Goal: Task Accomplishment & Management: Manage account settings

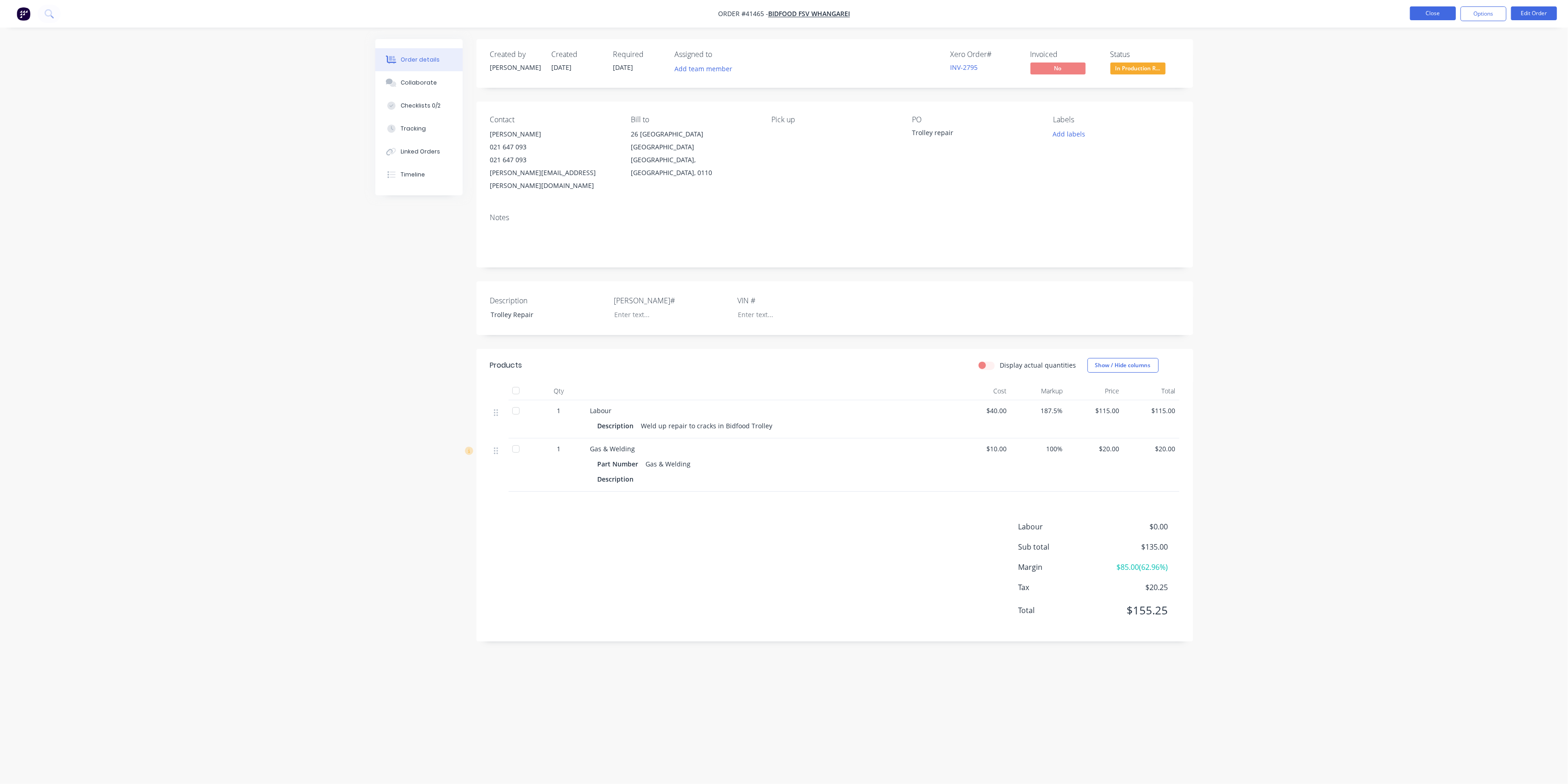
click at [1436, 10] on button "Close" at bounding box center [1433, 13] width 46 height 14
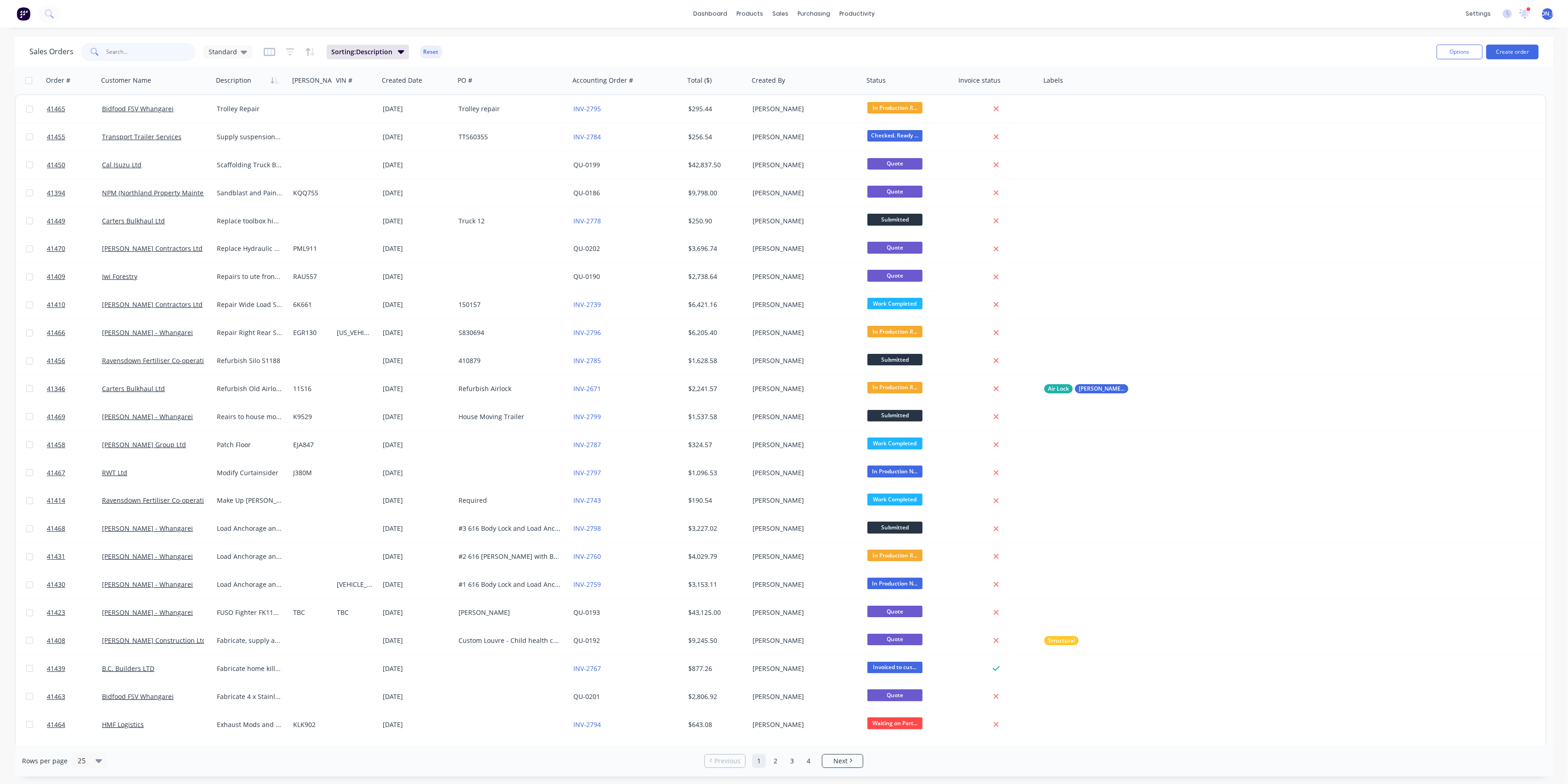
click at [135, 46] on input "text" at bounding box center [152, 52] width 90 height 19
type input "[PERSON_NAME]"
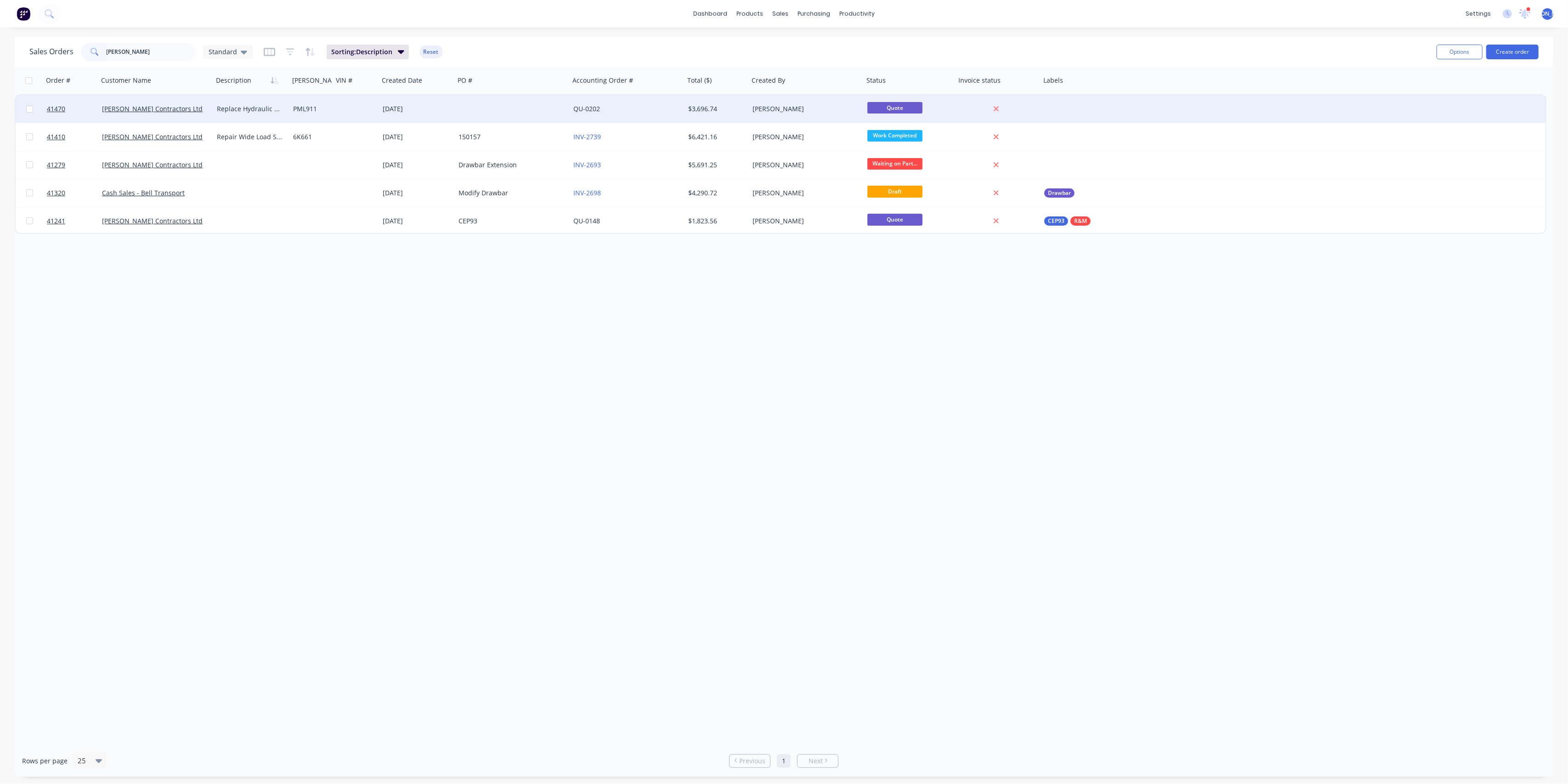
click at [200, 111] on div "[PERSON_NAME] Contractors Ltd" at bounding box center [153, 108] width 102 height 9
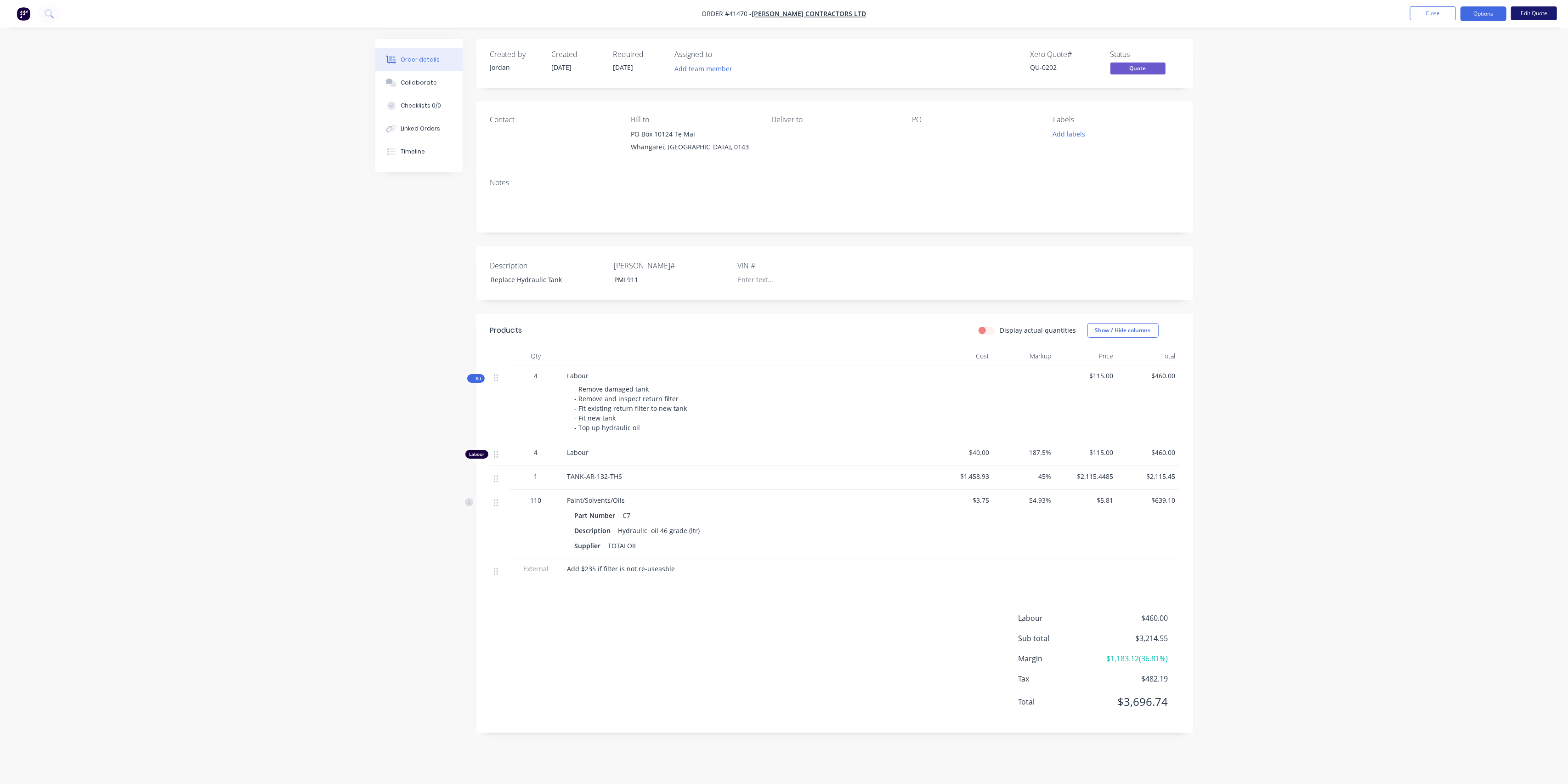
click at [1531, 10] on button "Edit Quote" at bounding box center [1534, 13] width 46 height 14
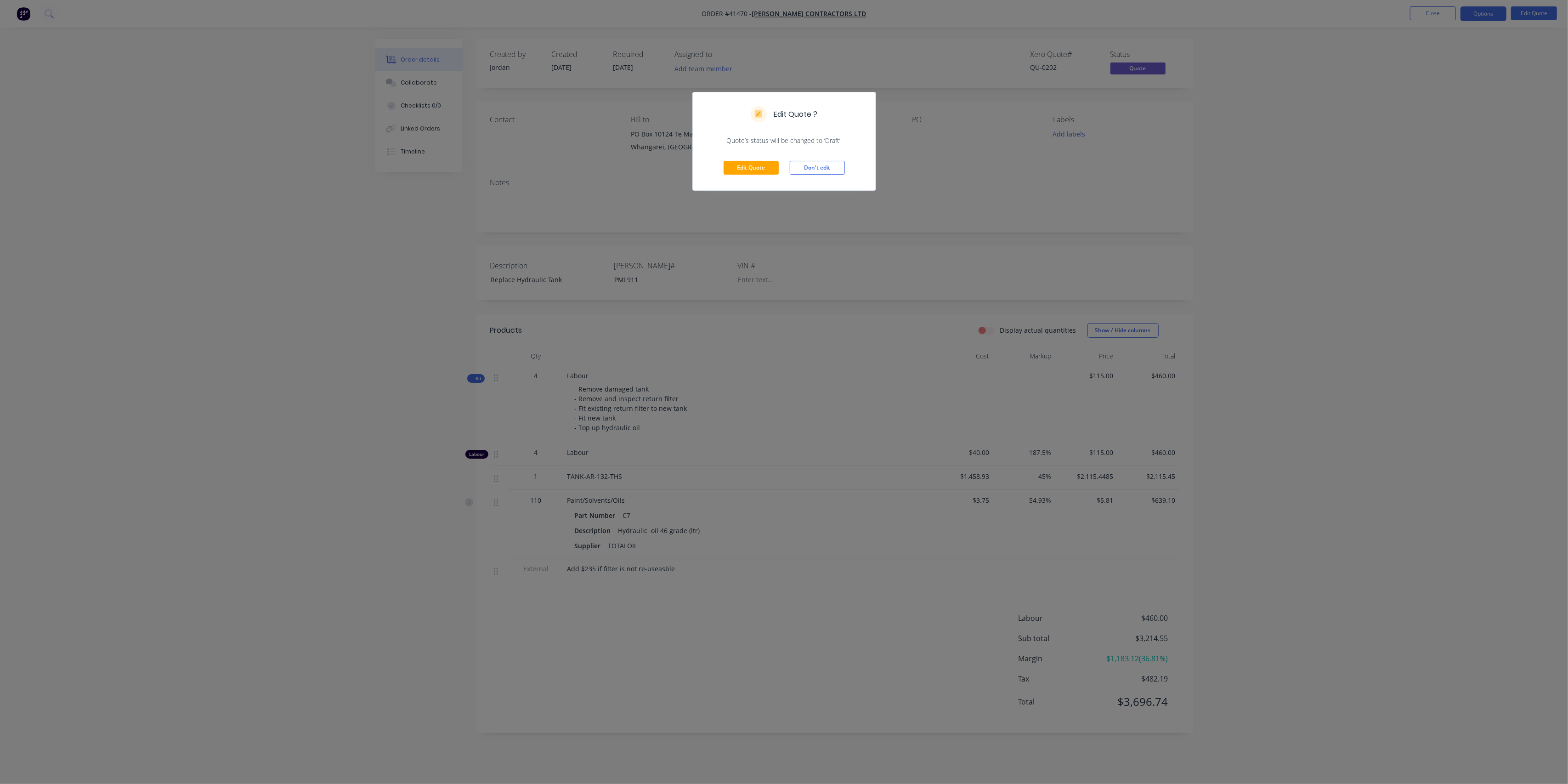
drag, startPoint x: 815, startPoint y: 169, endPoint x: 843, endPoint y: 157, distance: 30.5
click at [817, 168] on button "Don't edit" at bounding box center [817, 168] width 55 height 14
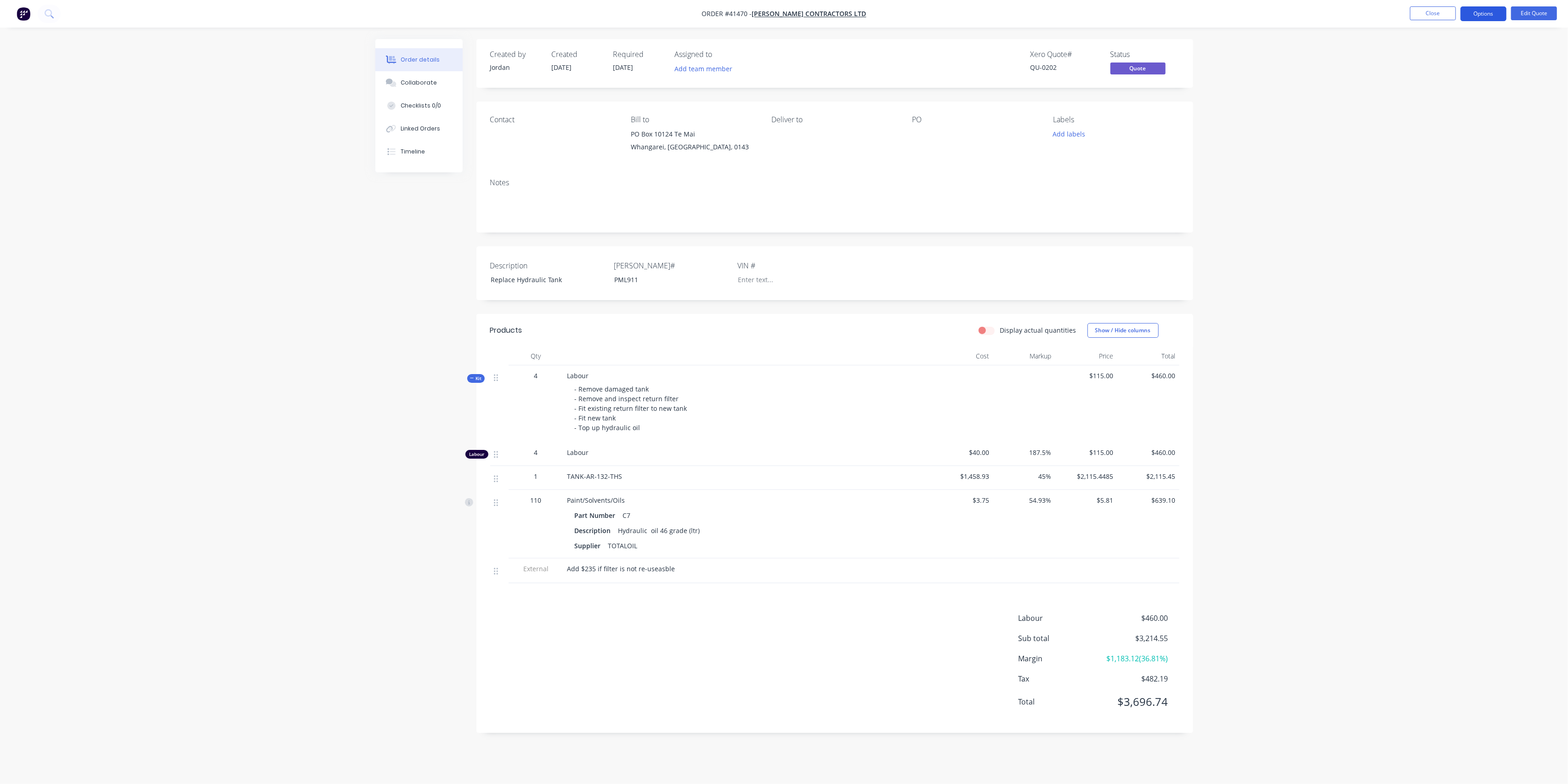
click at [1492, 17] on button "Options" at bounding box center [1483, 13] width 46 height 14
click at [1453, 112] on div "Convert to Order" at bounding box center [1456, 110] width 85 height 13
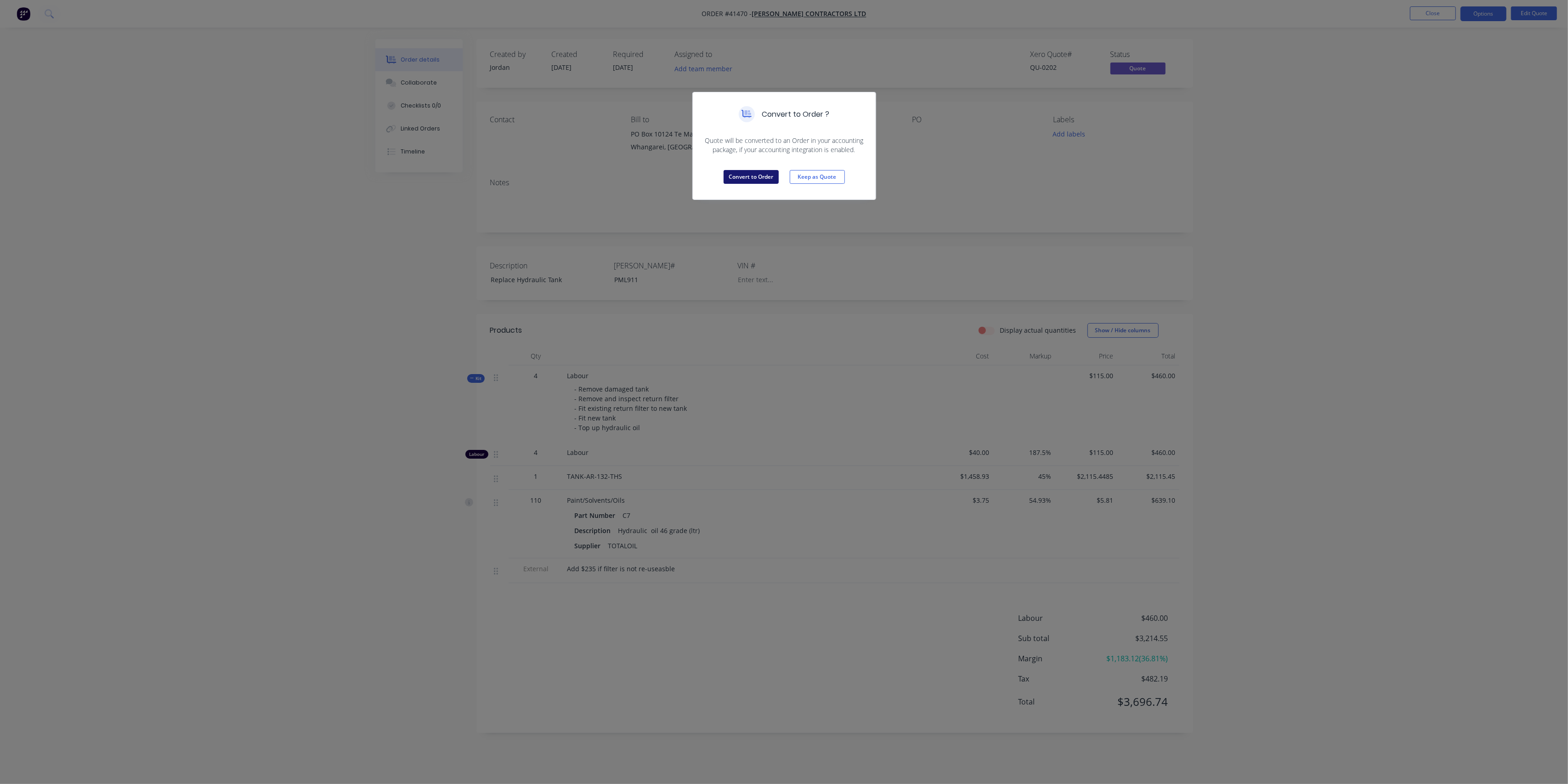
click at [741, 177] on button "Convert to Order" at bounding box center [751, 177] width 55 height 14
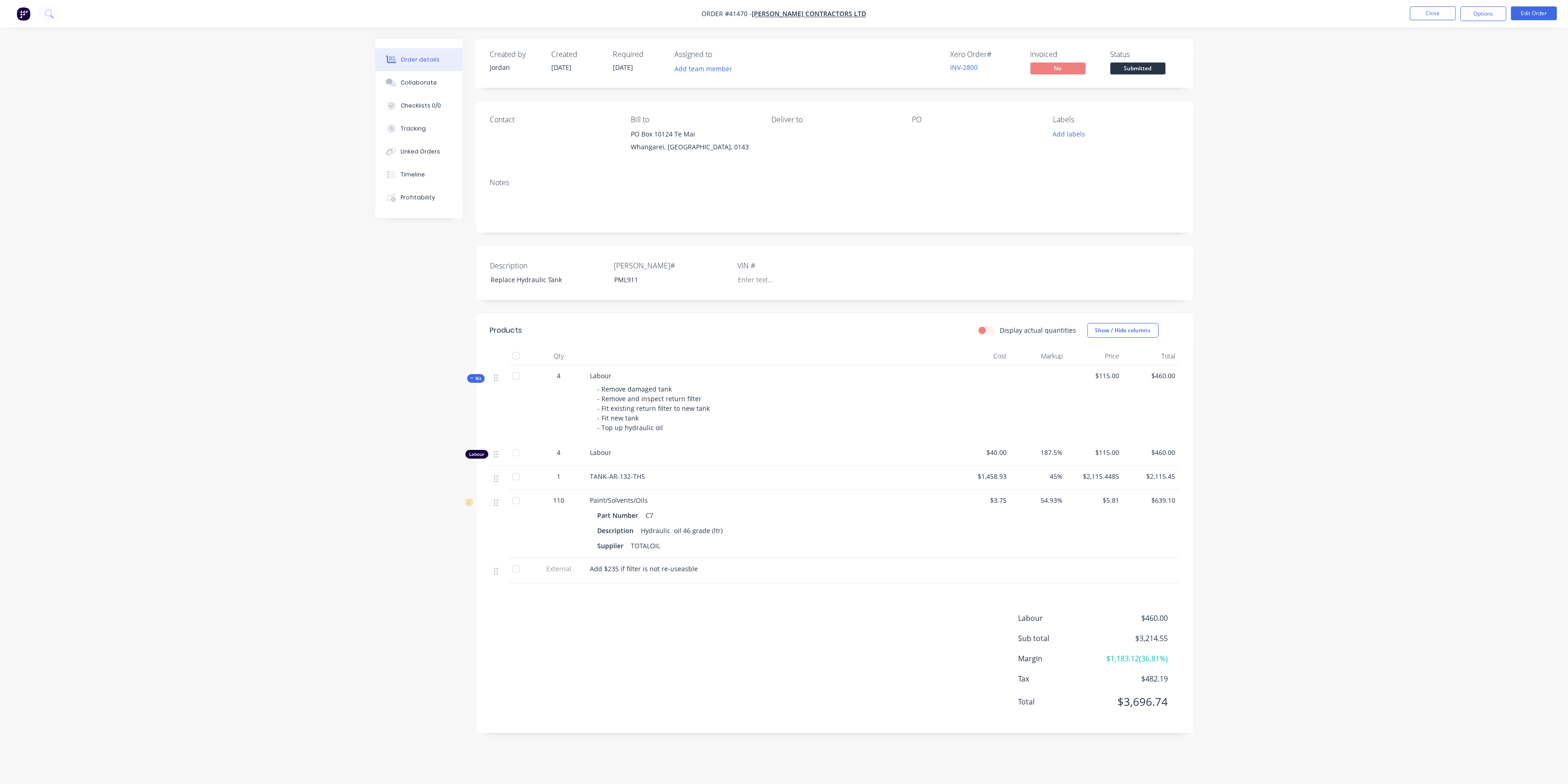
click at [506, 129] on div "Contact" at bounding box center [553, 136] width 126 height 42
click at [1545, 15] on button "Edit Order" at bounding box center [1534, 13] width 46 height 14
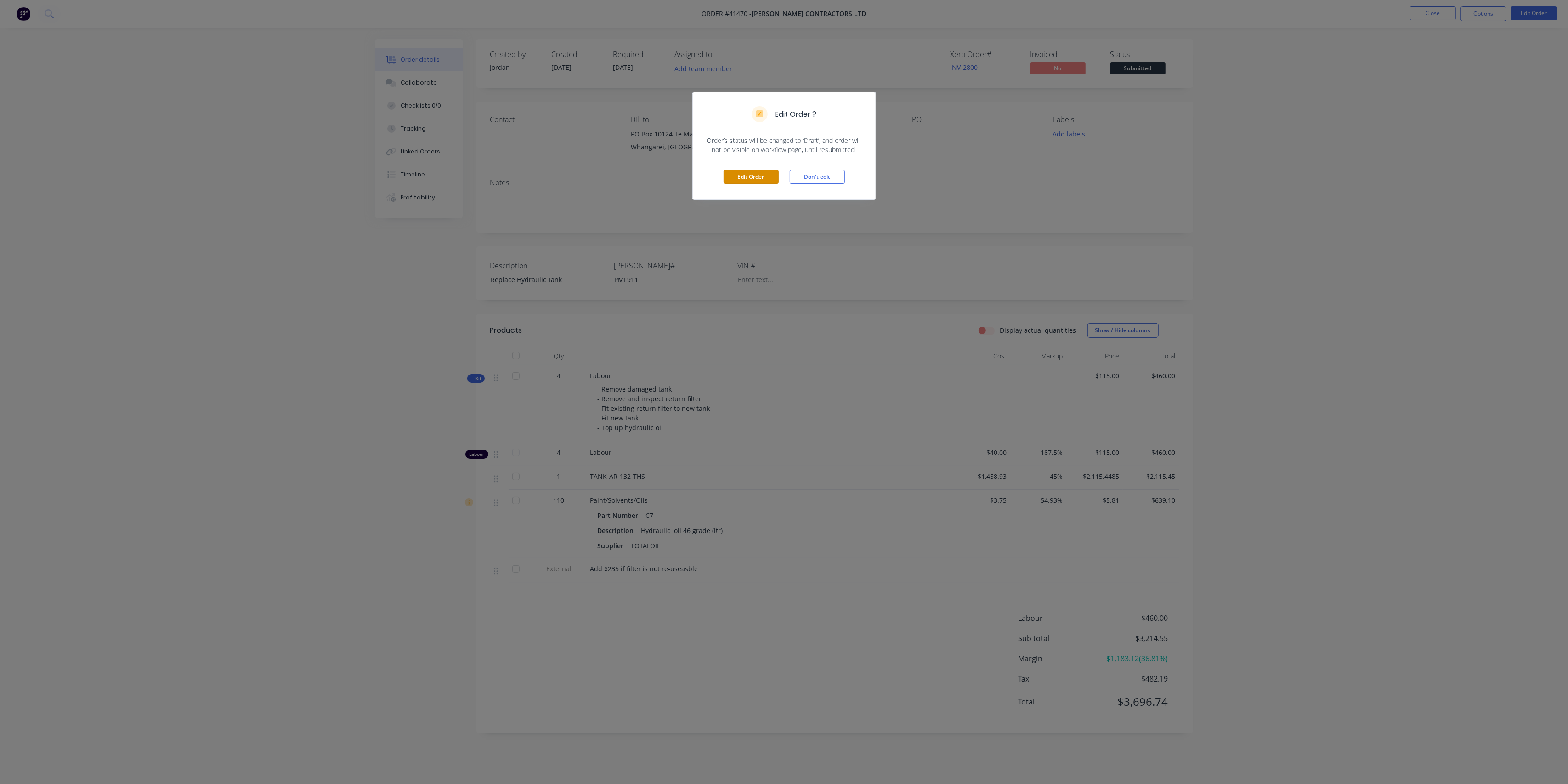
drag, startPoint x: 750, startPoint y: 177, endPoint x: 676, endPoint y: 164, distance: 75.1
click at [748, 176] on button "Edit Order" at bounding box center [751, 177] width 55 height 14
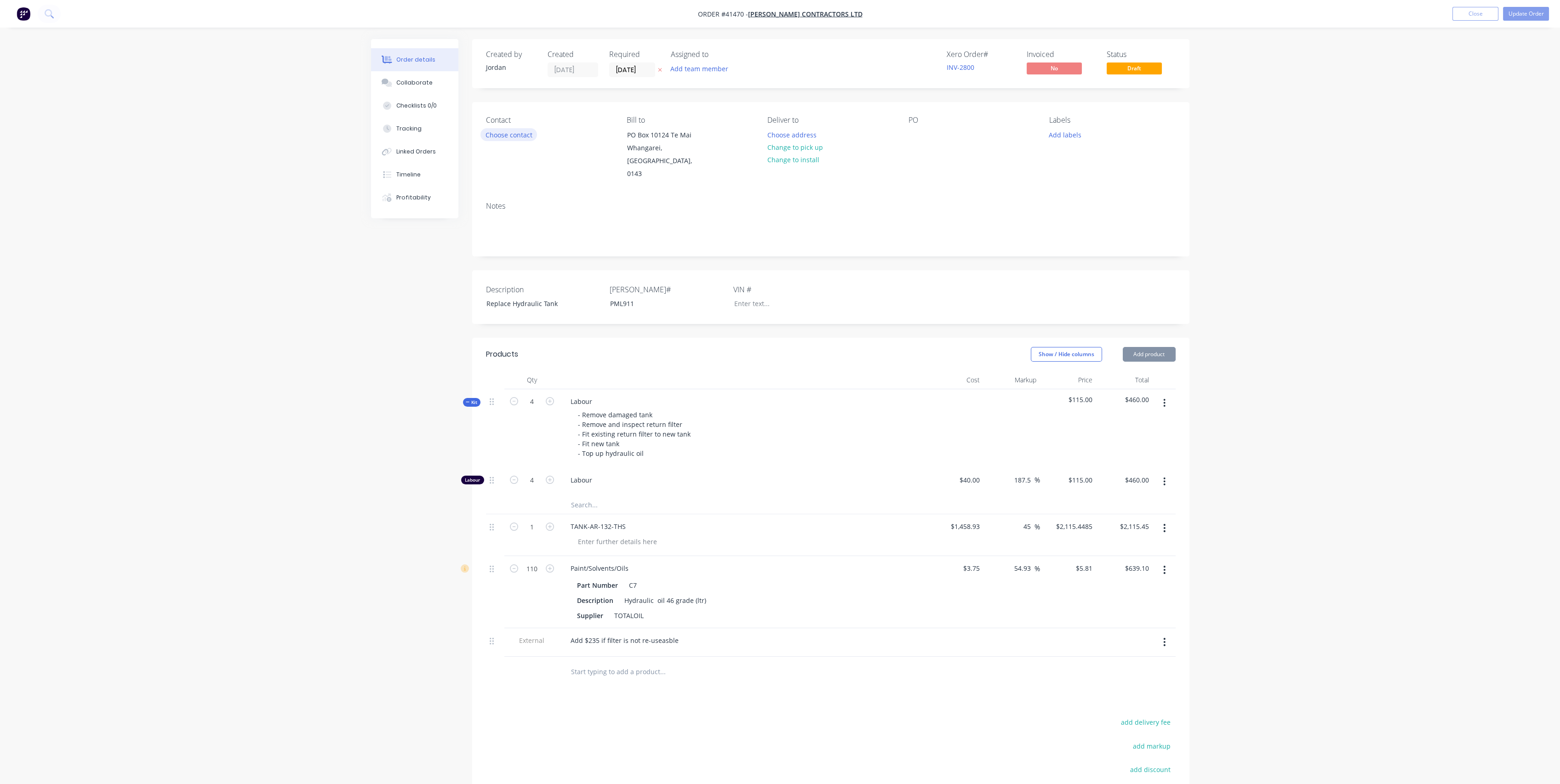
click at [520, 133] on button "Choose contact" at bounding box center [509, 135] width 57 height 12
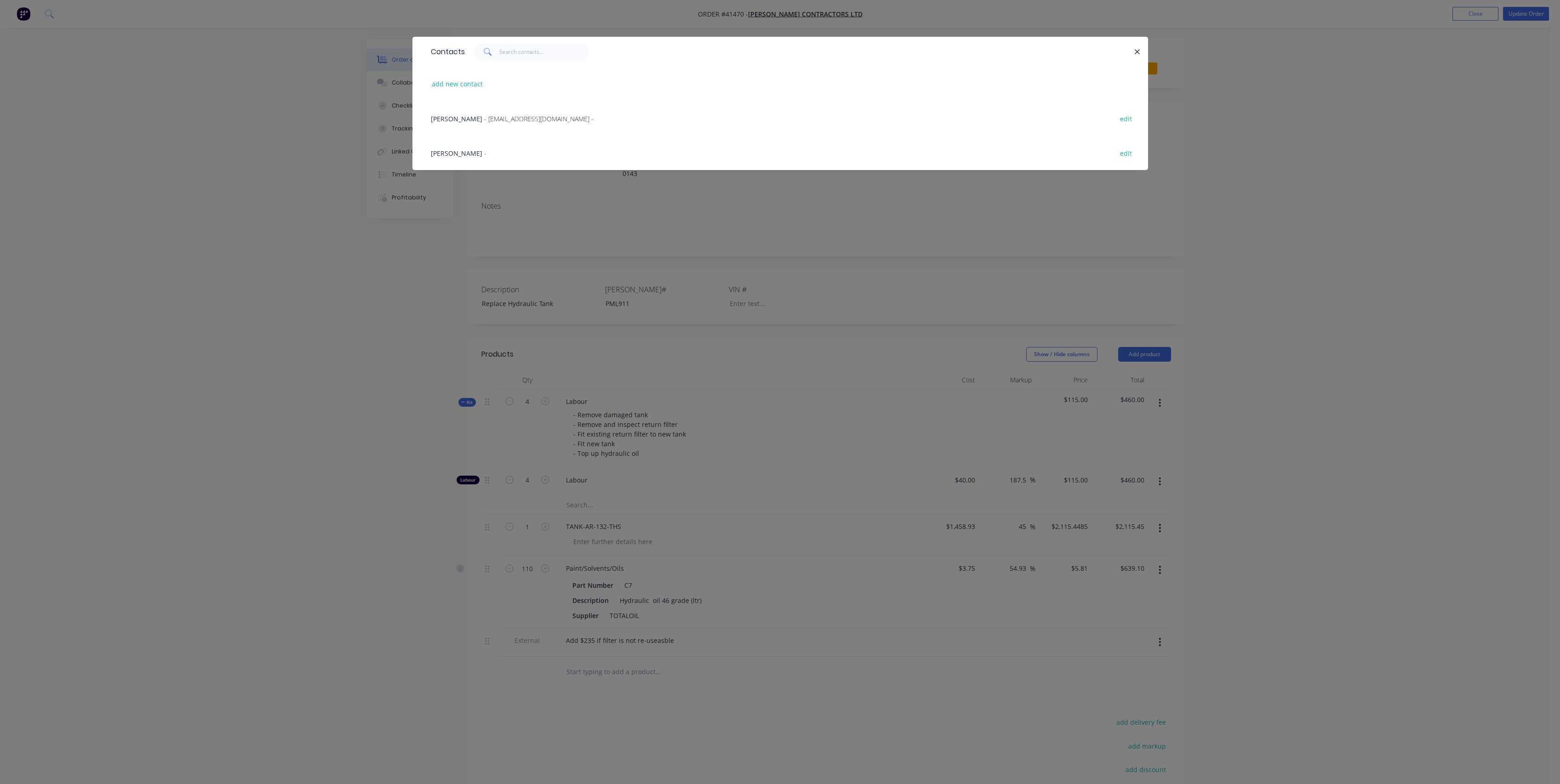
click at [452, 149] on span "[PERSON_NAME]" at bounding box center [456, 153] width 52 height 9
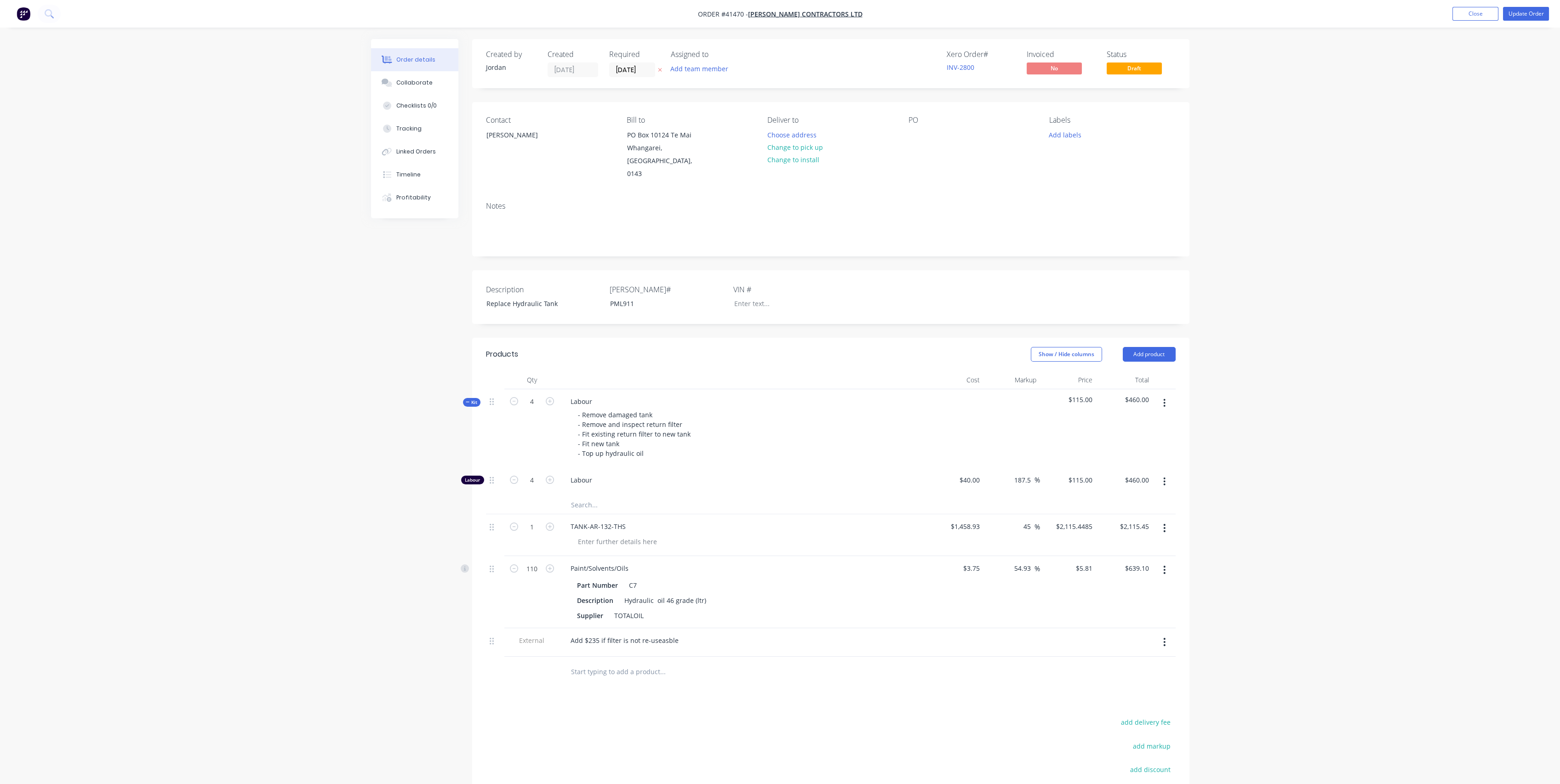
click at [369, 262] on div "Order details Collaborate Checklists 0/0 Tracking Linked Orders Timeline Profit…" at bounding box center [780, 480] width 837 height 882
click at [471, 399] on span "Kit" at bounding box center [471, 402] width 12 height 7
click at [474, 399] on span "Kit" at bounding box center [471, 402] width 12 height 7
click at [723, 72] on button "Add team member" at bounding box center [699, 69] width 68 height 12
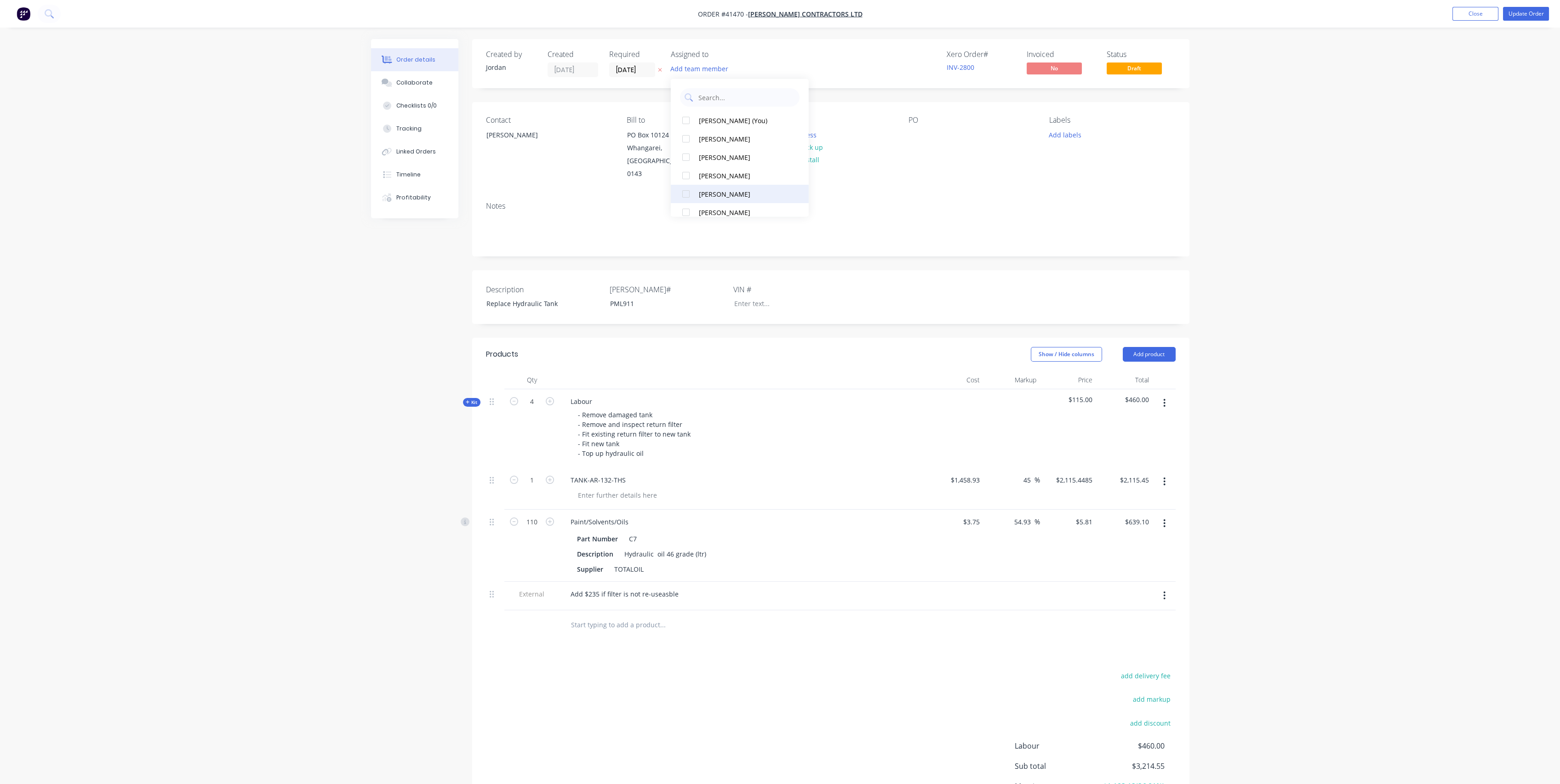
click at [723, 189] on div "[PERSON_NAME]" at bounding box center [744, 194] width 92 height 10
click at [351, 297] on div "Order details Collaborate Checklists 0/0 Tracking Linked Orders Timeline Profit…" at bounding box center [780, 437] width 1560 height 874
click at [420, 103] on div "Checklists 0/0" at bounding box center [416, 106] width 41 height 8
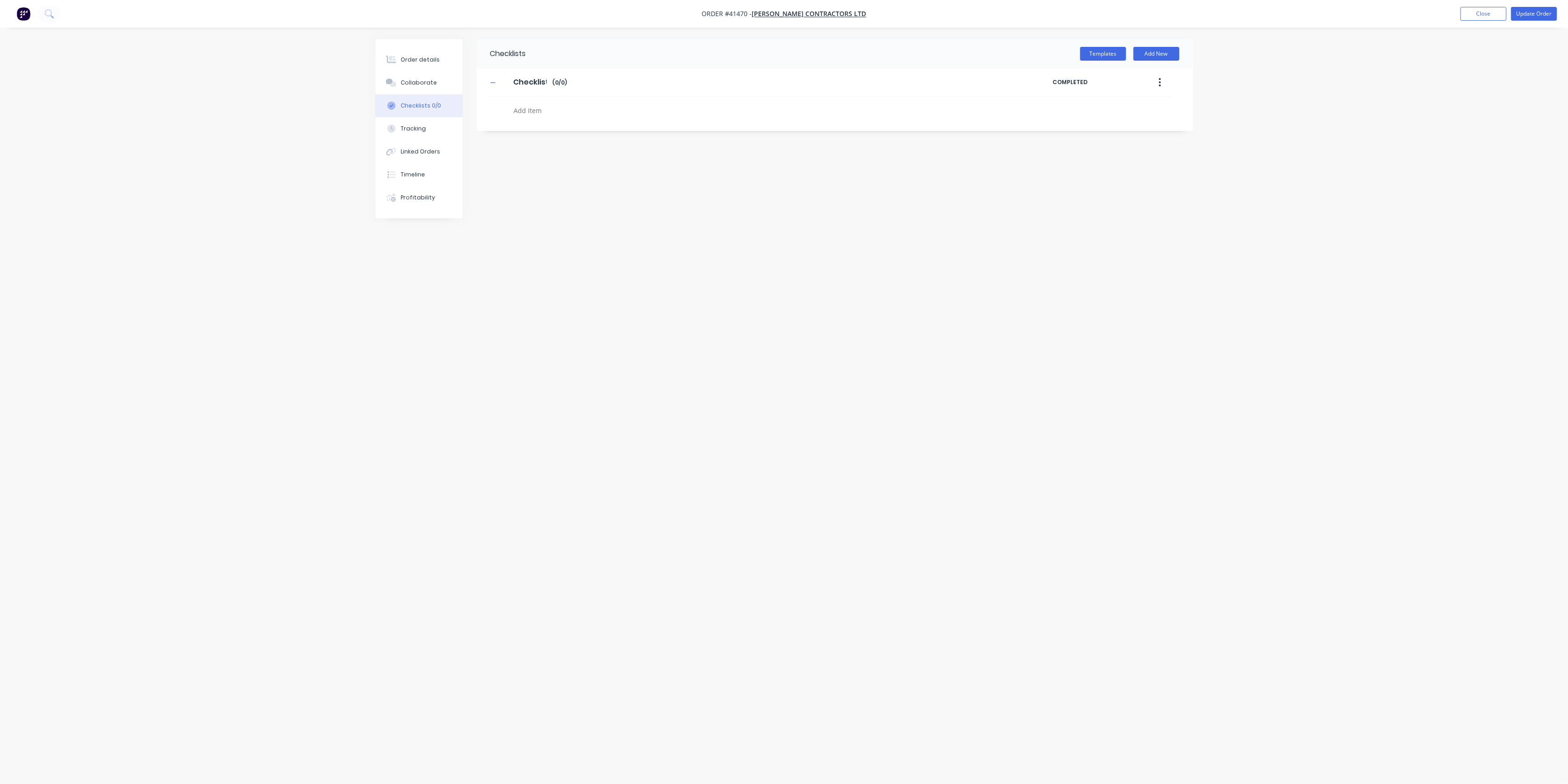
click at [535, 108] on textarea at bounding box center [731, 110] width 442 height 13
type textarea "x"
type textarea "R"
type textarea "x"
type textarea "Re"
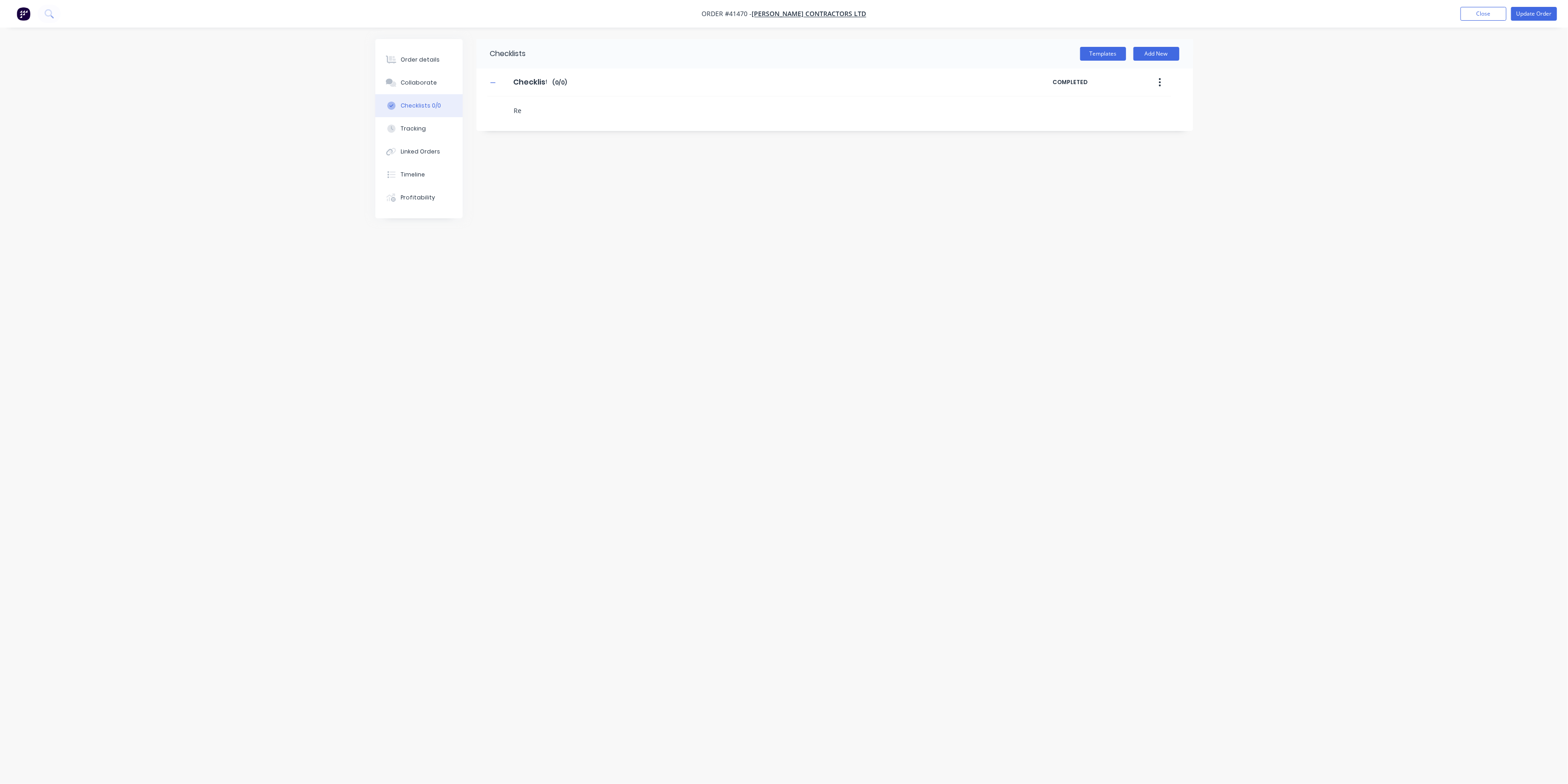
type textarea "x"
type textarea "Rem"
type textarea "x"
type textarea "Remo"
type textarea "x"
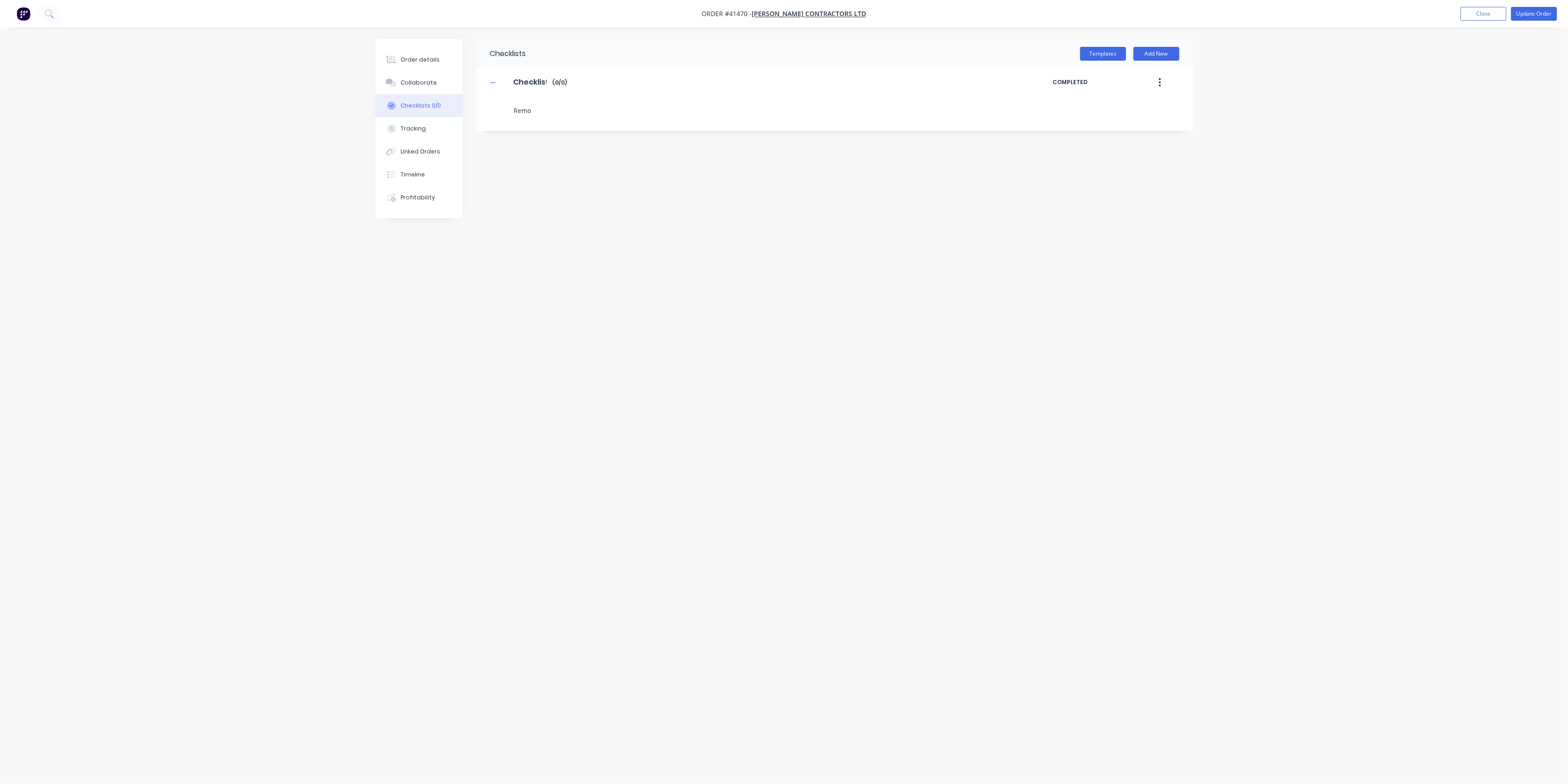
type textarea "Remov"
type textarea "x"
type textarea "Remove"
type textarea "x"
type textarea "Remove"
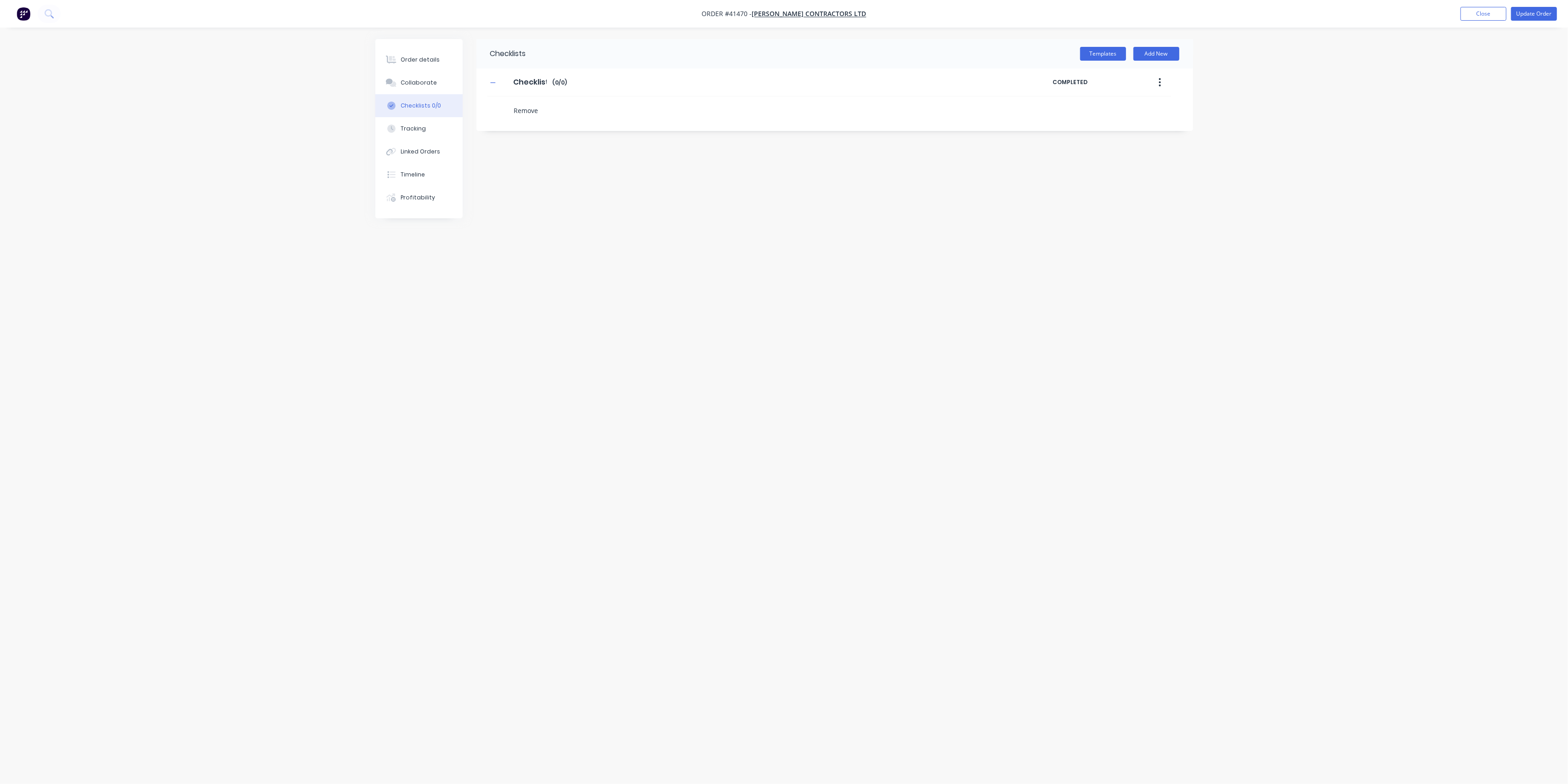
type textarea "x"
type textarea "Remove d"
type textarea "x"
type textarea "Remove da"
type textarea "x"
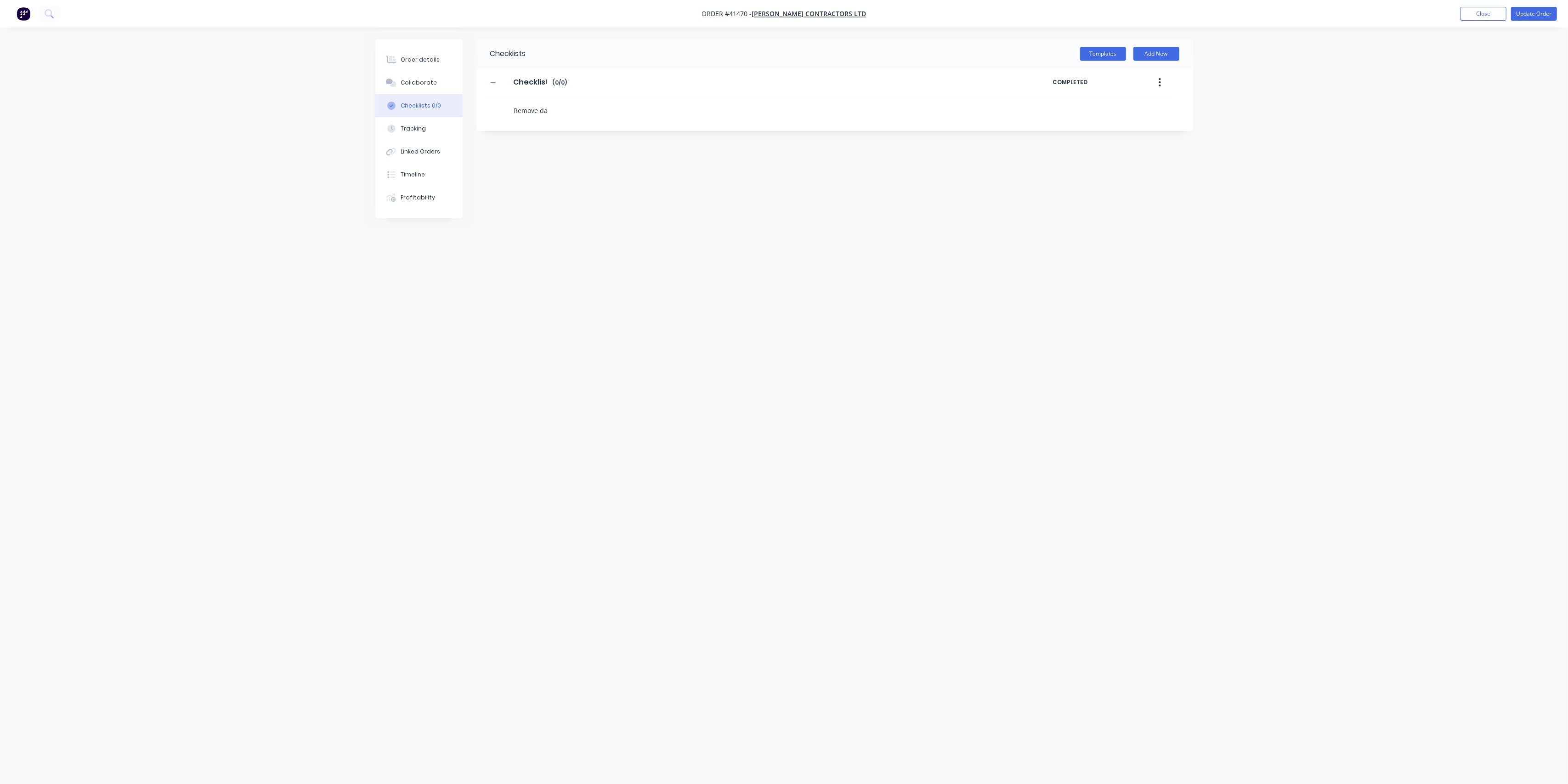
type textarea "Remove dam"
type textarea "x"
type textarea "Remove dama"
type textarea "x"
type textarea "Remove damag"
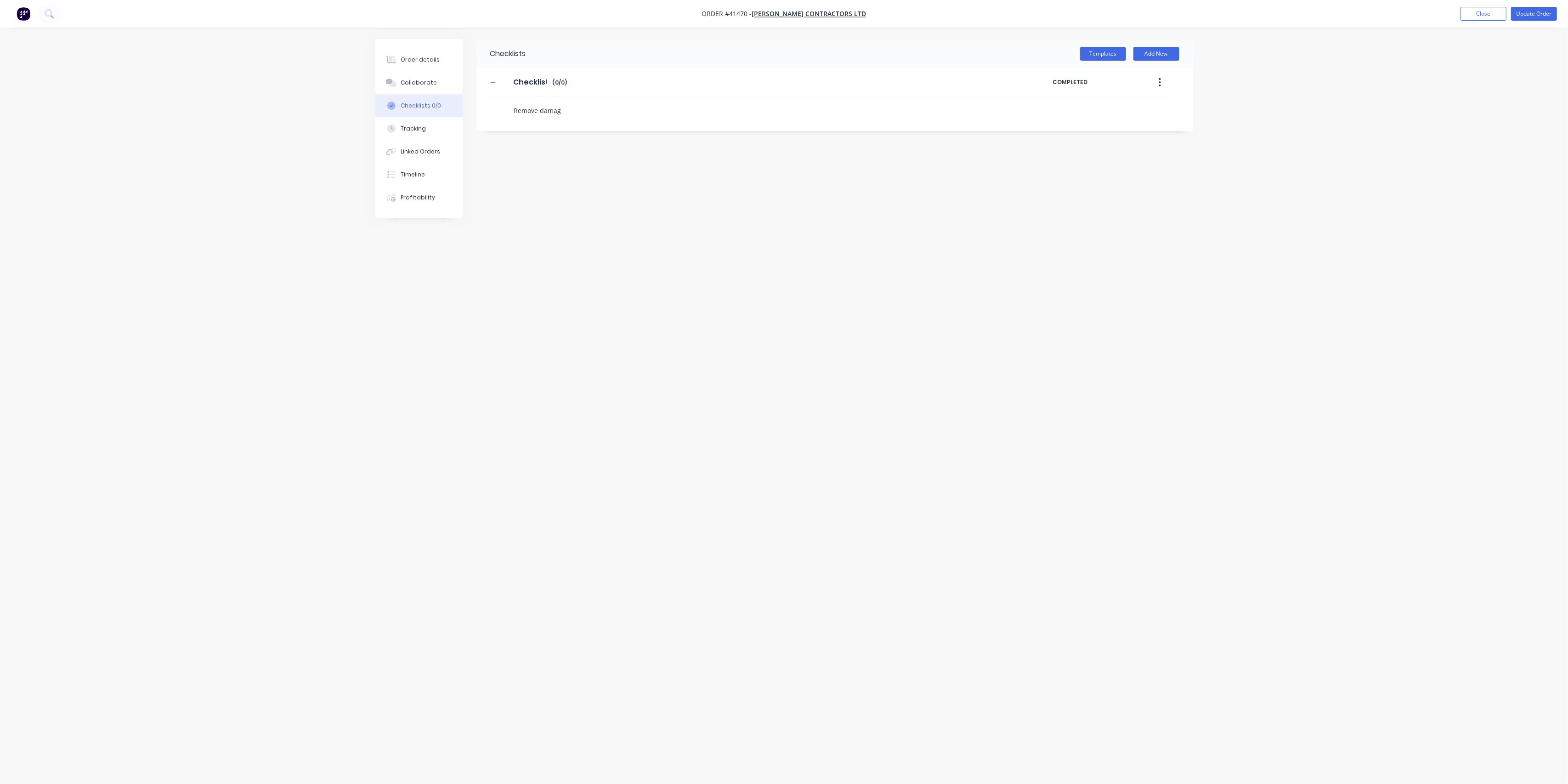
type textarea "x"
type textarea "Remove damage"
type textarea "x"
type textarea "Remove damaged"
type textarea "x"
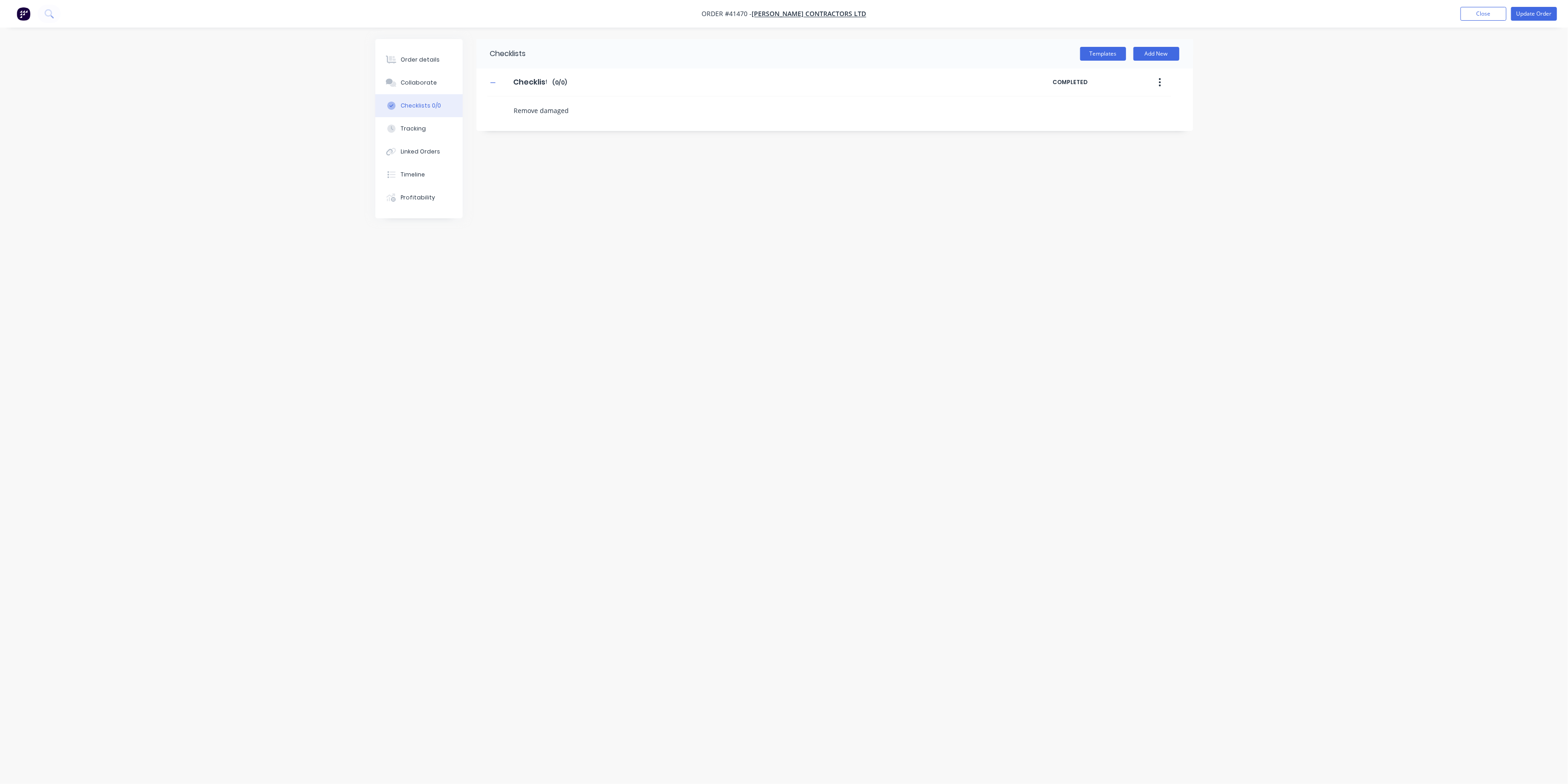
type textarea "Remove damaged"
type textarea "x"
type textarea "Remove damaged a"
type textarea "x"
type textarea "Remove damaged at"
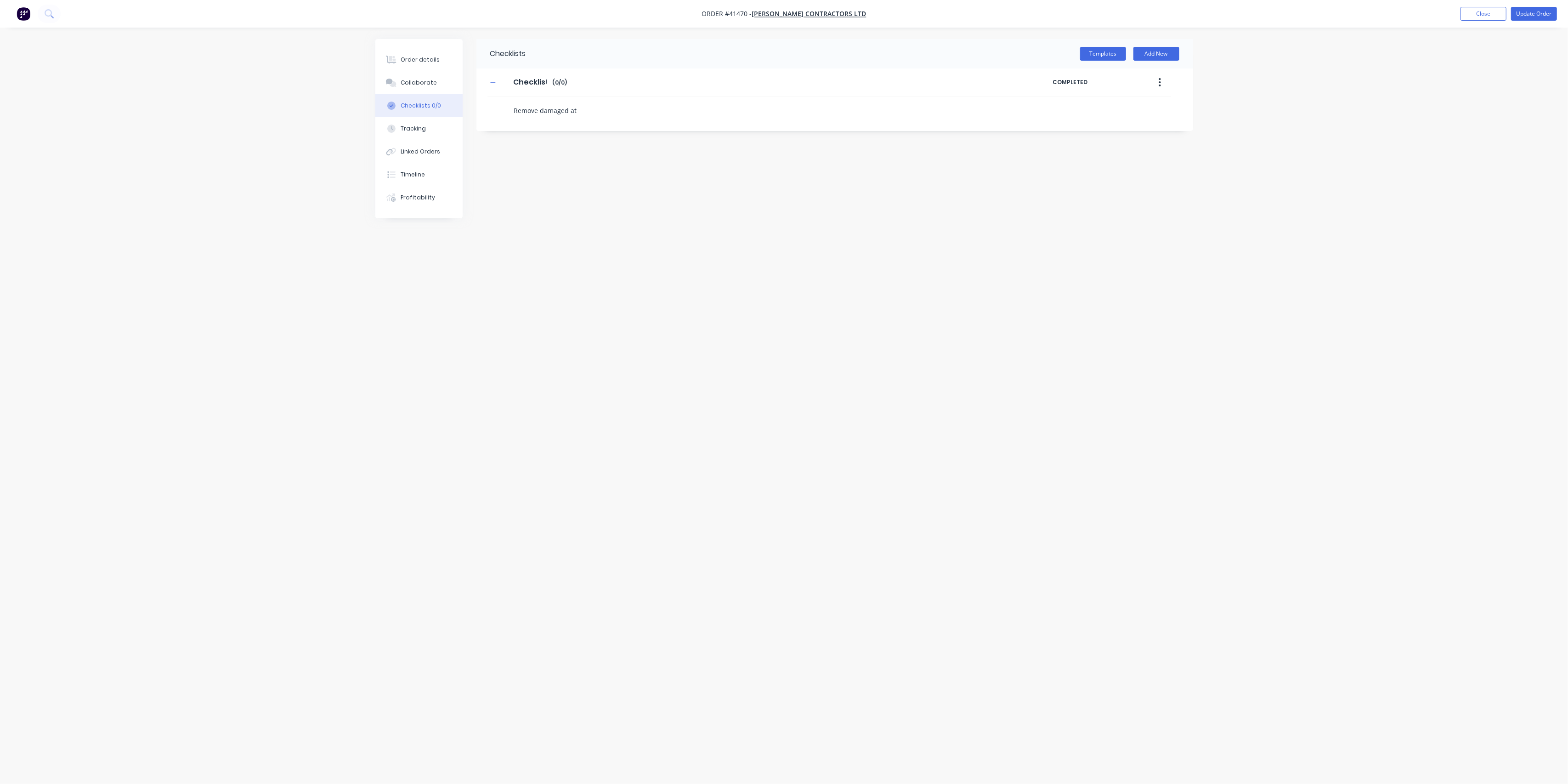
type textarea "x"
type textarea "Remove damaged ata"
type textarea "x"
type textarea "Remove damaged at"
type textarea "x"
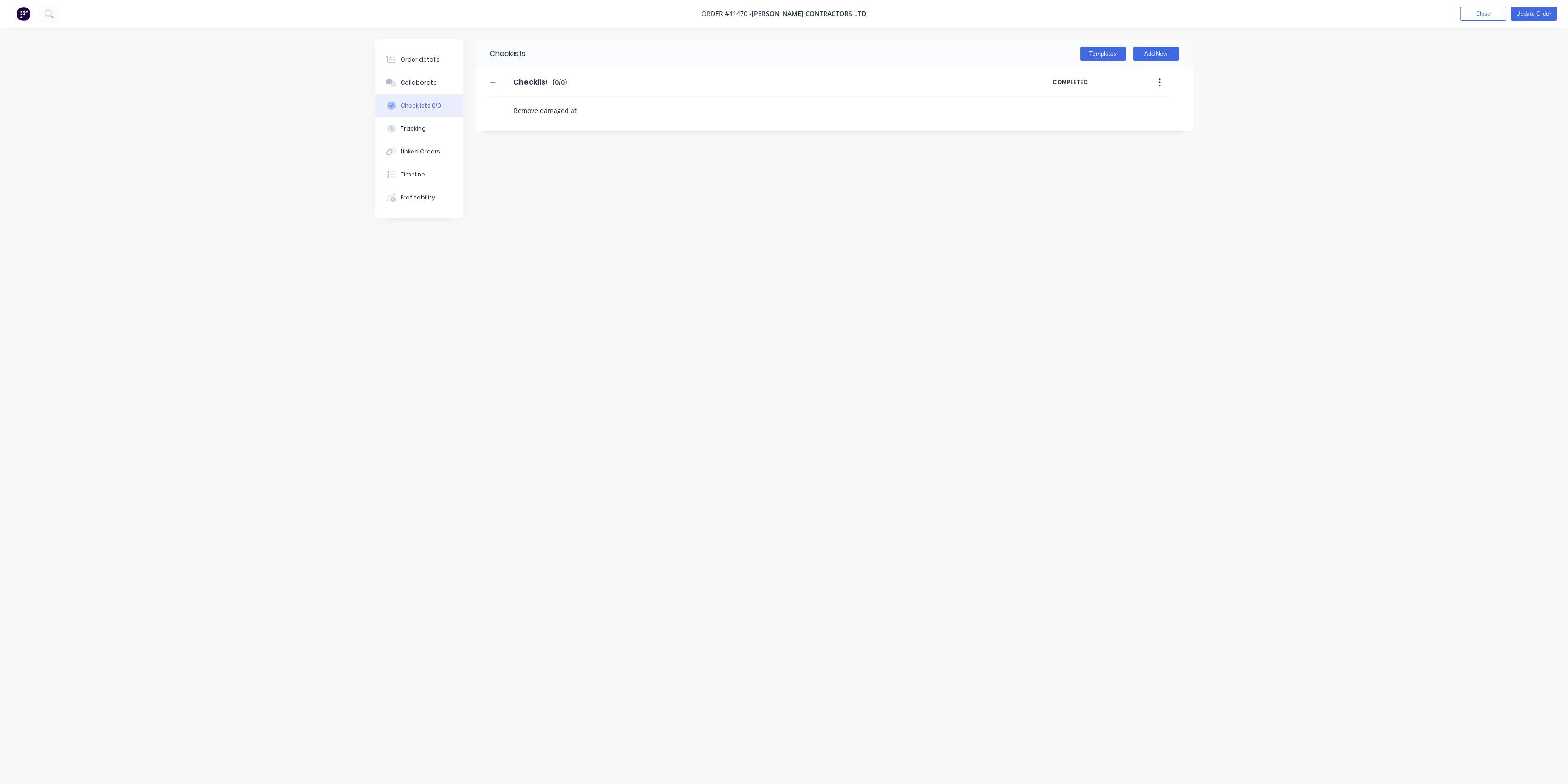
type textarea "Remove damaged a"
type textarea "x"
type textarea "Remove damaged"
type textarea "x"
type textarea "Remove damaged t"
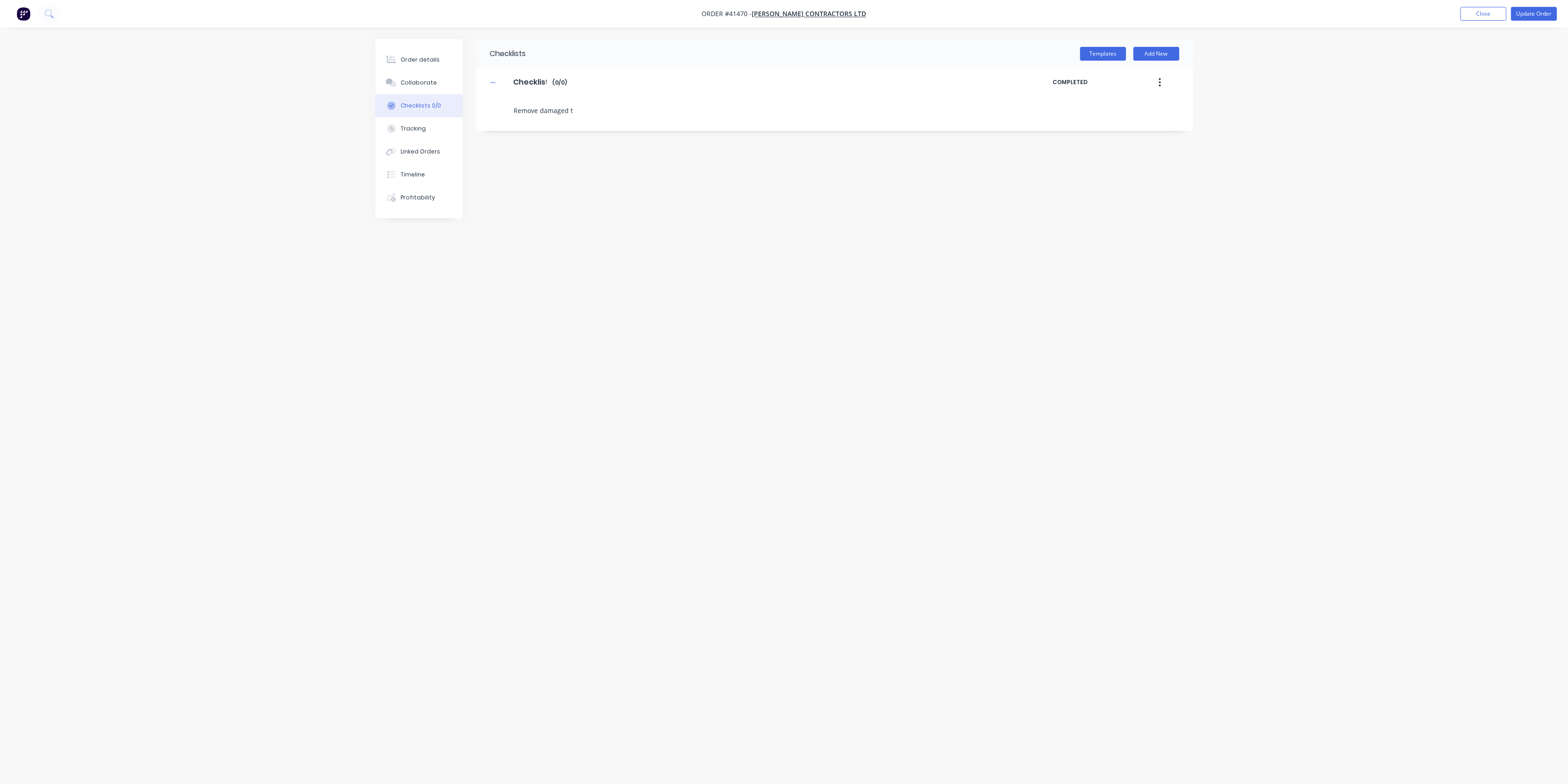
type textarea "x"
type textarea "Remove damaged ta"
type textarea "x"
type textarea "Remove damaged tan"
type textarea "x"
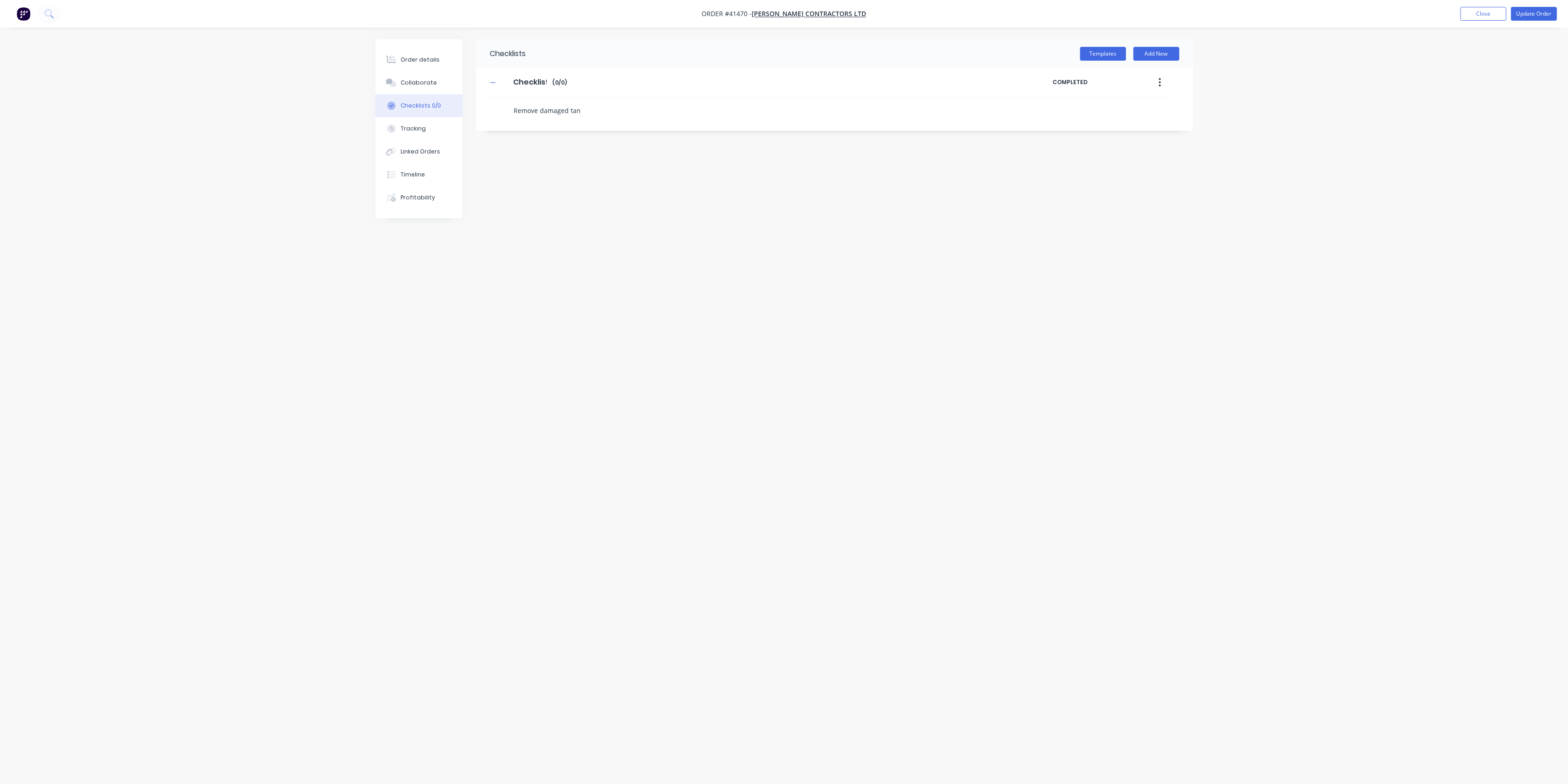
type textarea "Remove damaged tank"
type textarea "x"
type textarea "C"
type textarea "x"
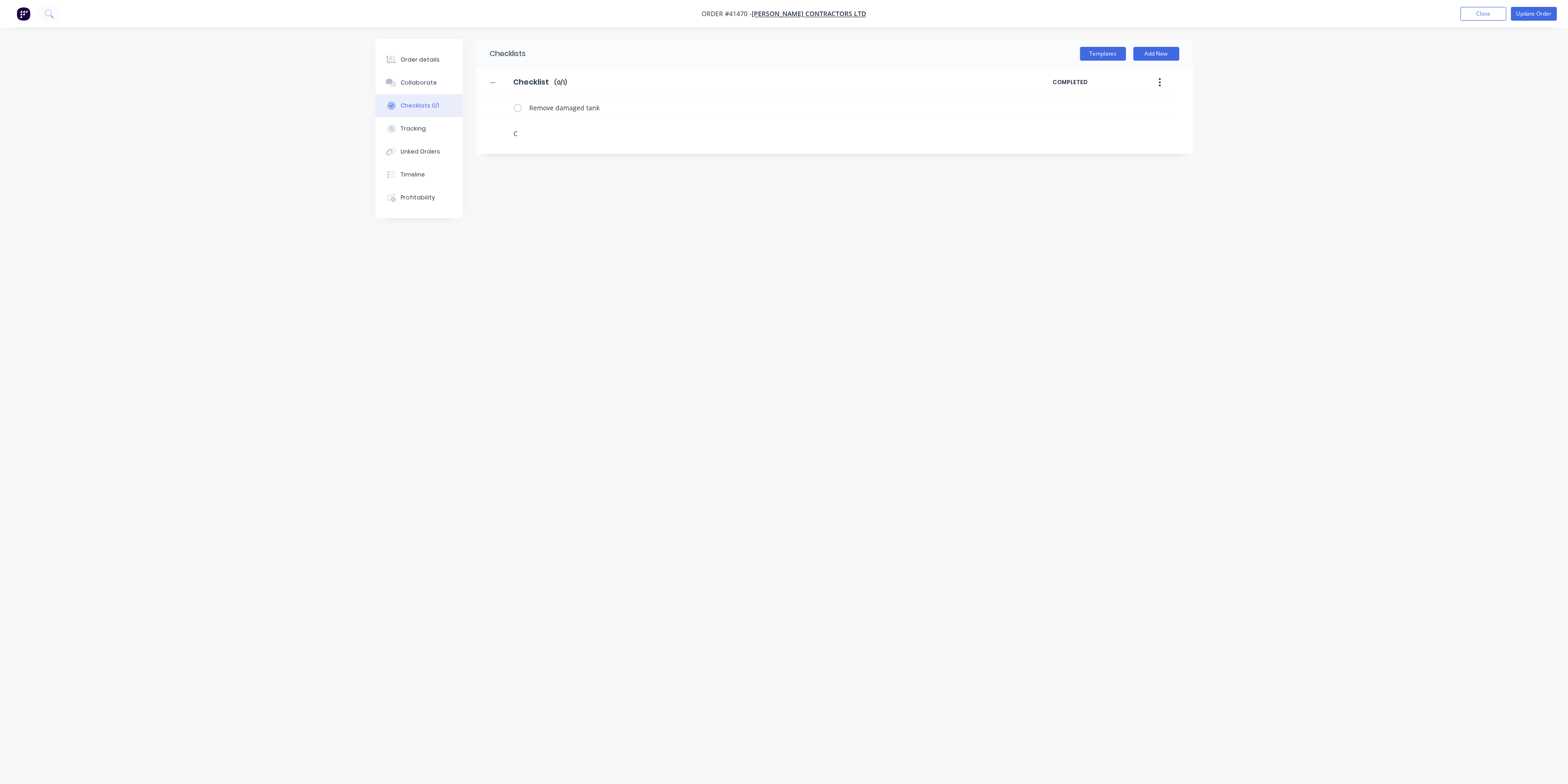
type textarea "Ch"
type textarea "x"
type textarea "Che"
type textarea "x"
type textarea "Chec"
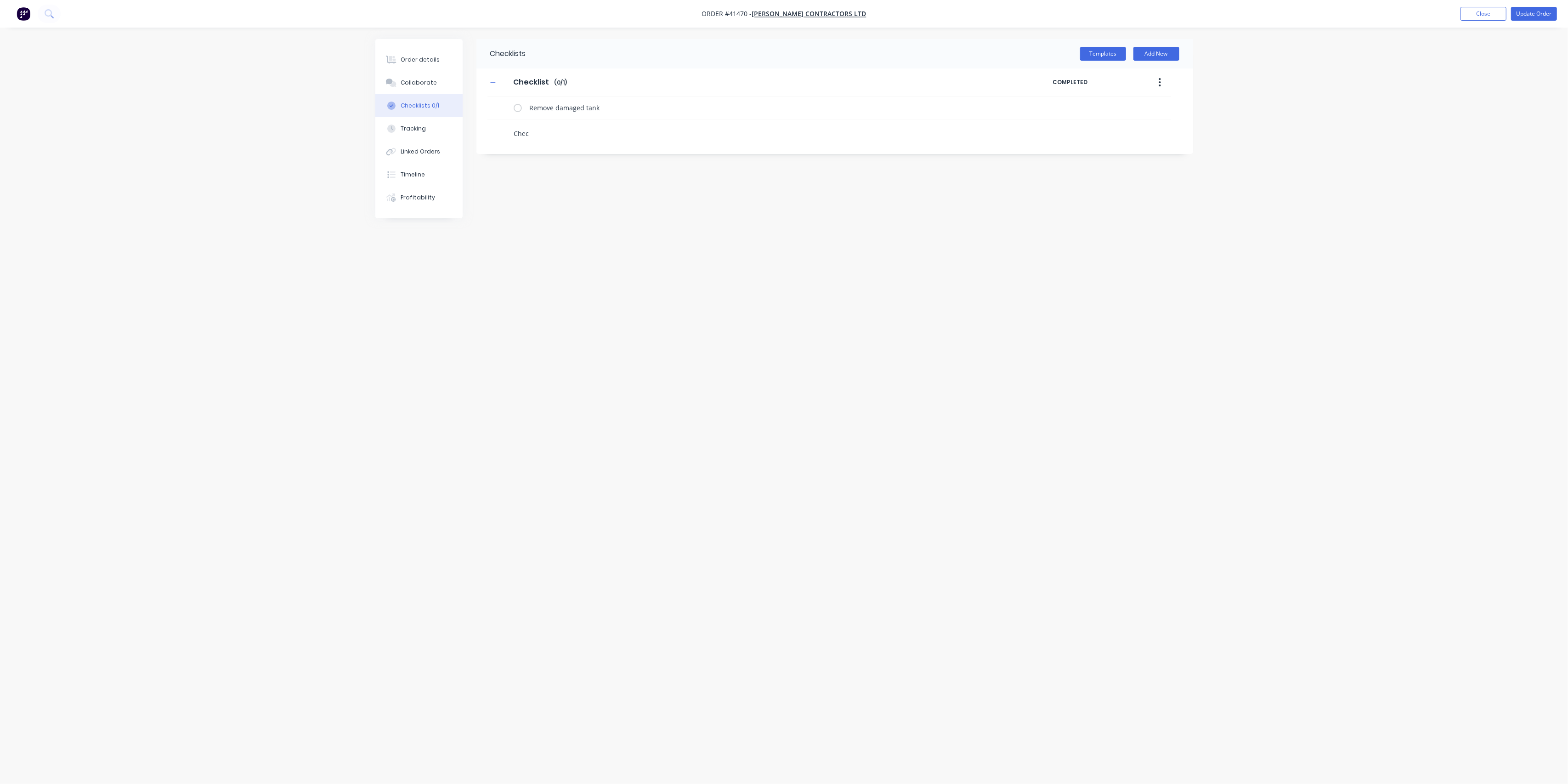
type textarea "x"
type textarea "Check"
type textarea "x"
type textarea "Check"
type textarea "x"
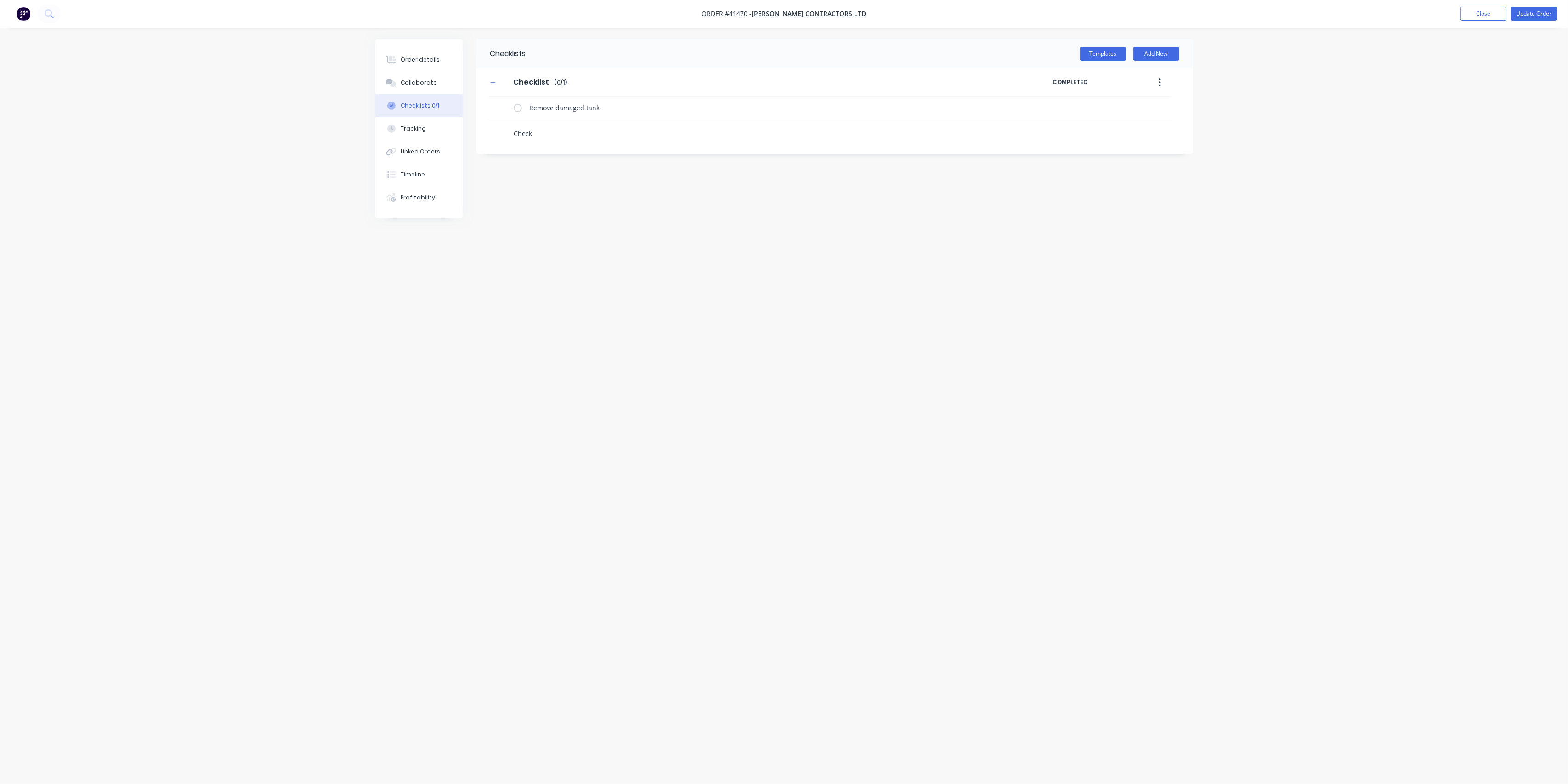
type textarea "Check f"
type textarea "x"
type textarea "Check fi"
type textarea "x"
type textarea "Check fil"
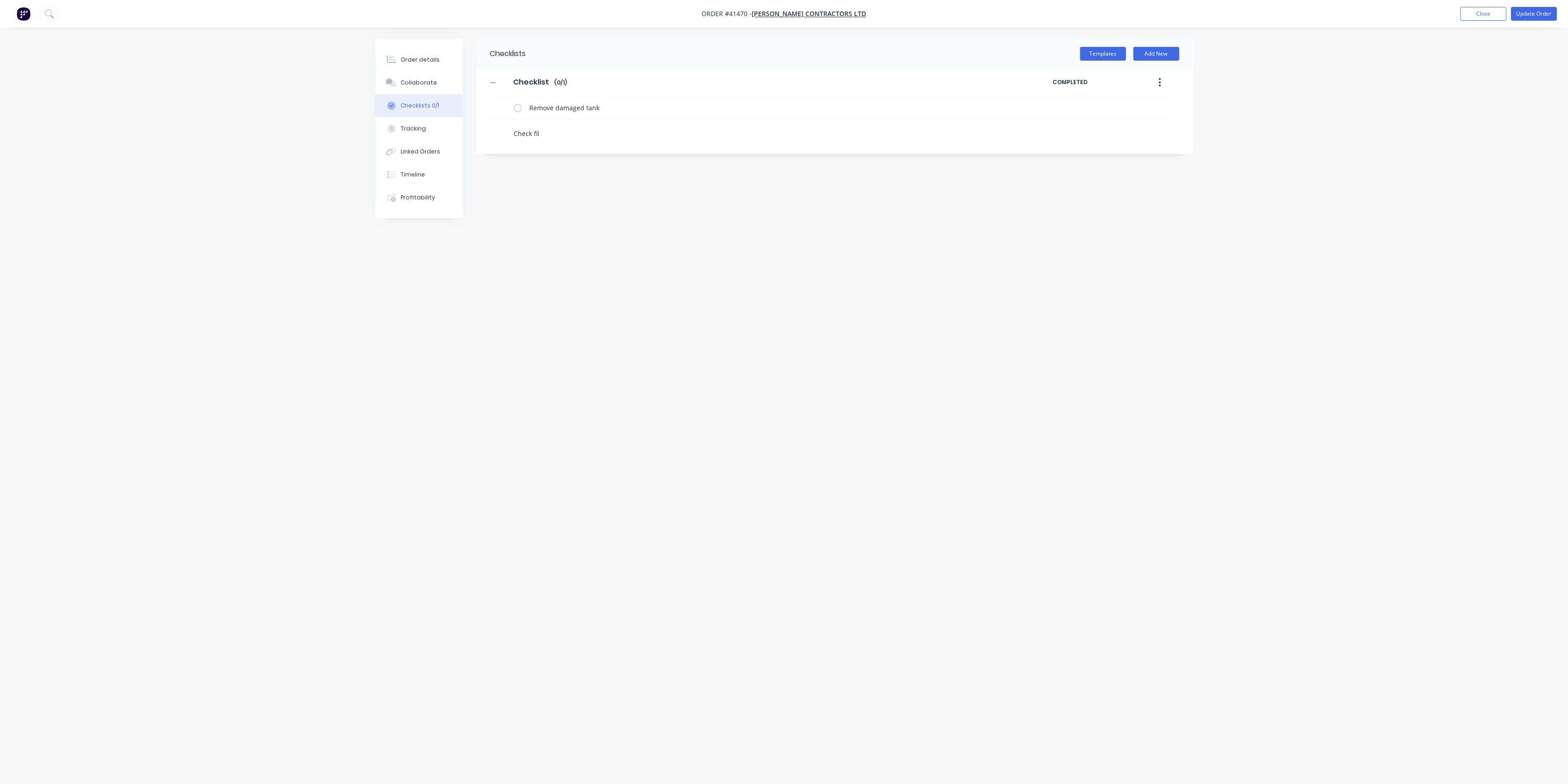
type textarea "x"
type textarea "Check filt"
type textarea "x"
type textarea "Check filte"
type textarea "x"
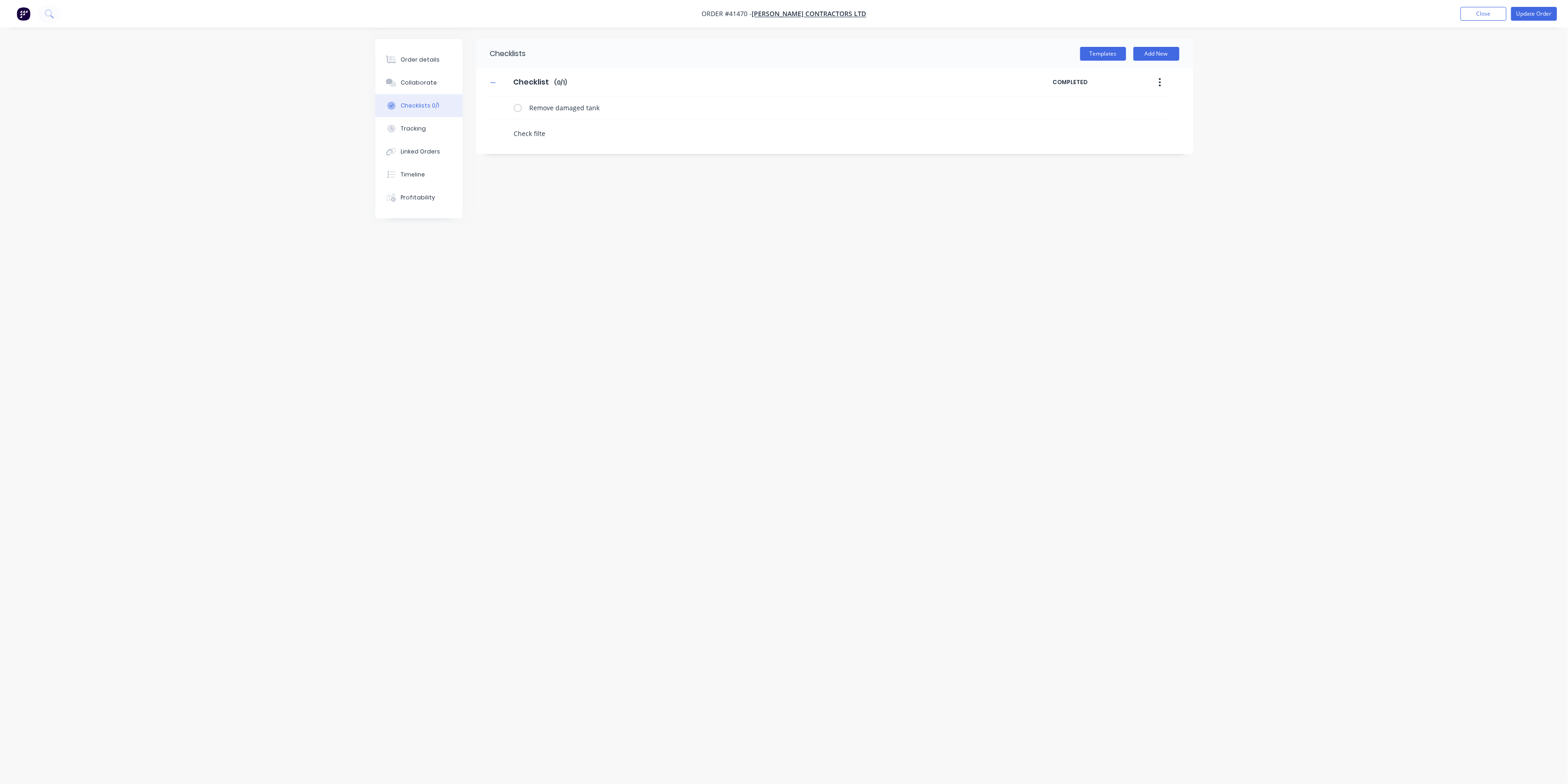
type textarea "Check filter"
type textarea "x"
type textarea "Check filter,"
type textarea "x"
type textarea "Check filter,"
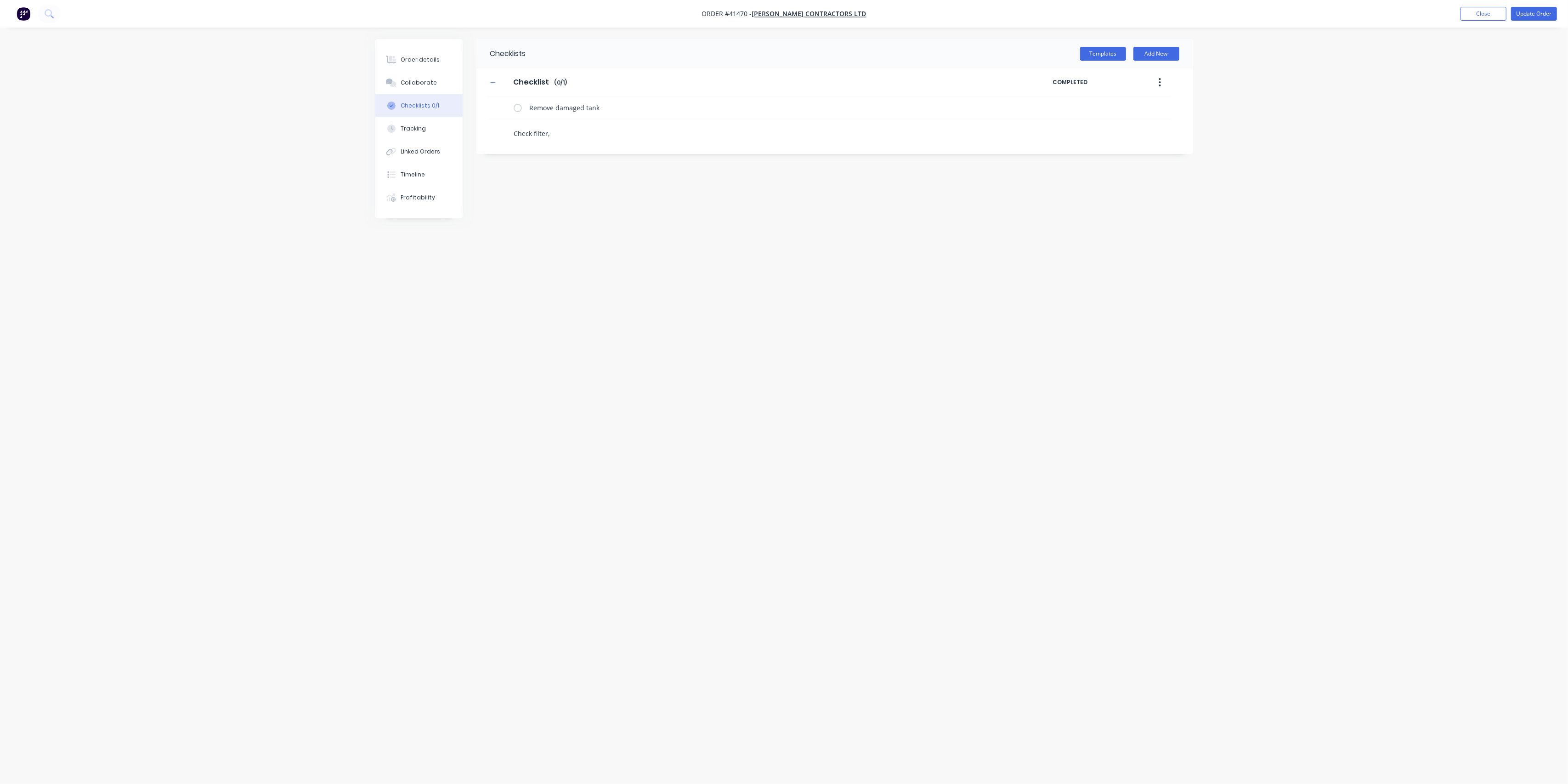
type textarea "x"
type textarea "Check filter, r"
type textarea "x"
type textarea "Check filter, re"
type textarea "x"
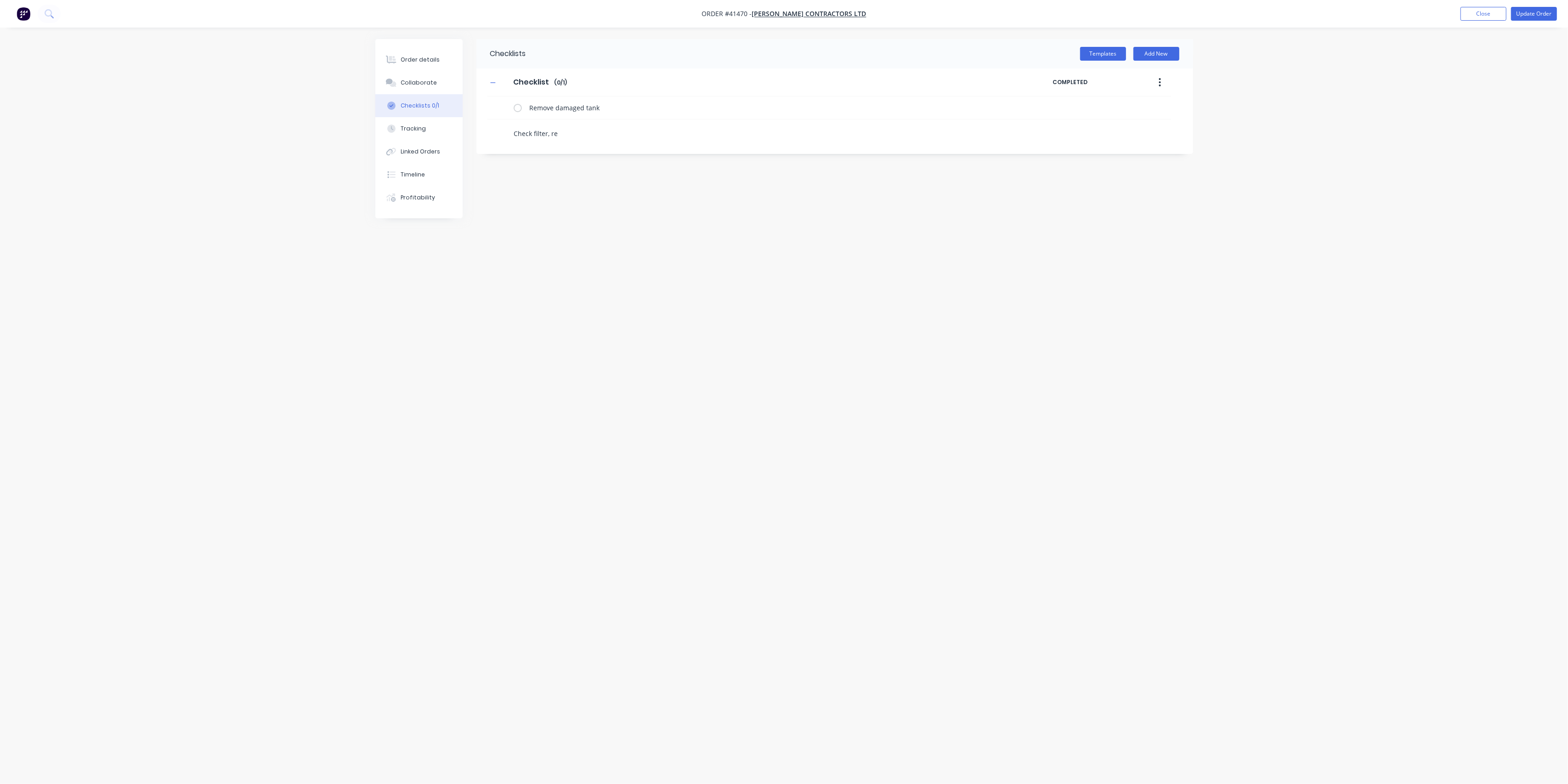
type textarea "Check filter, rep"
type textarea "x"
type textarea "Check filter, repl"
type textarea "x"
type textarea "Check filter, repla"
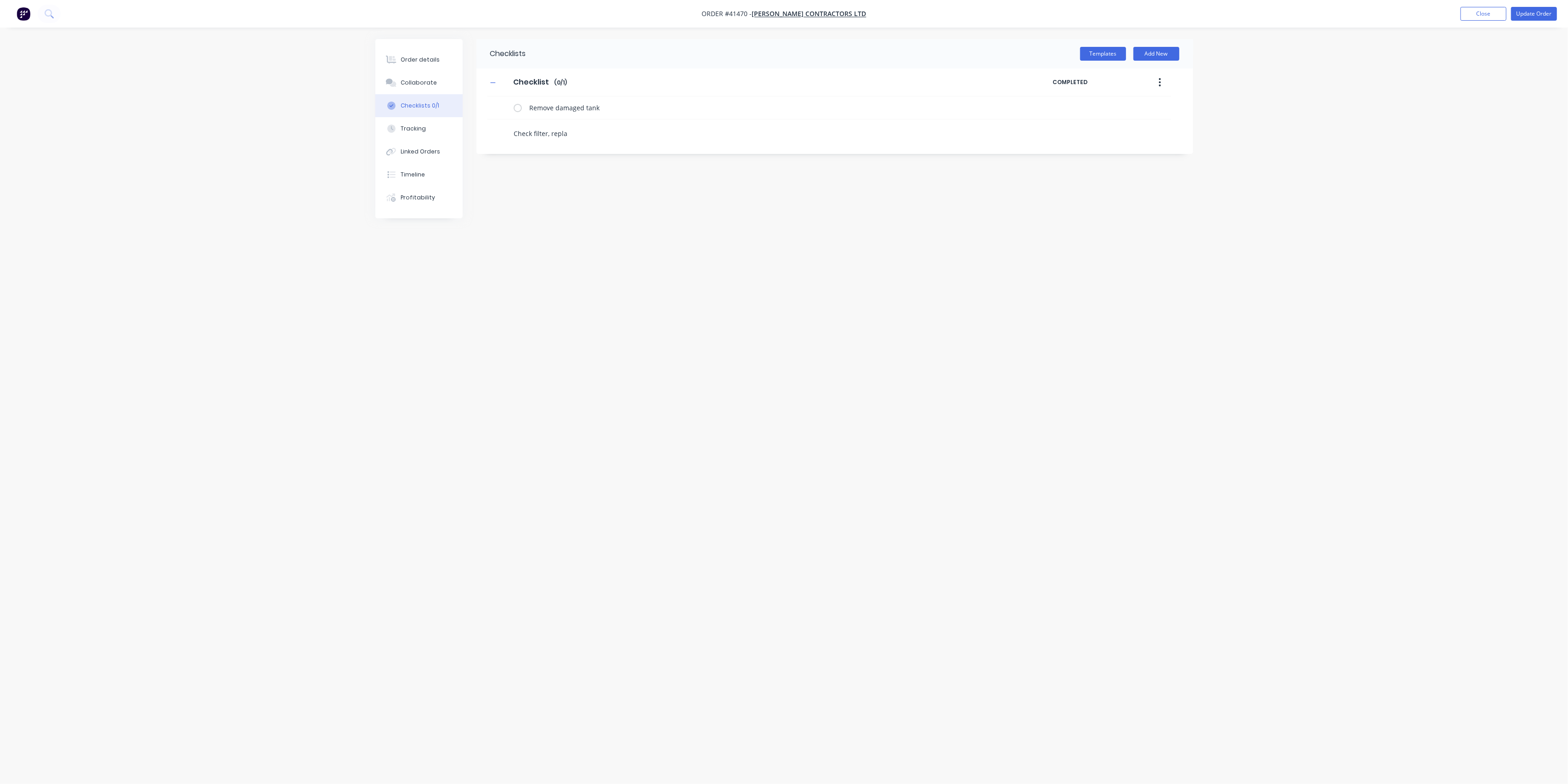
type textarea "x"
type textarea "Check filter, replac"
type textarea "x"
type textarea "Check filter, replace"
type textarea "x"
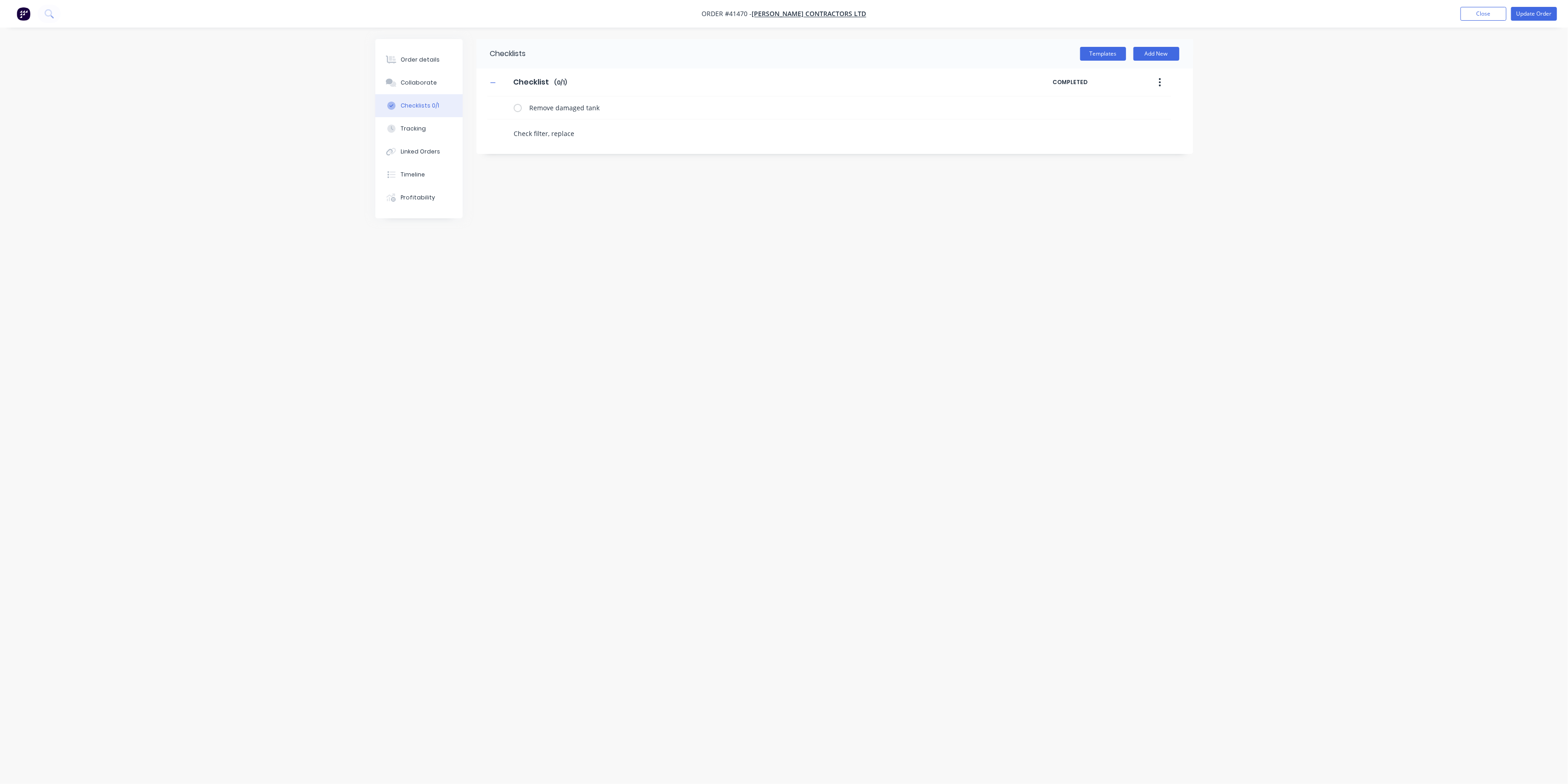
type textarea "Check filter, replace"
type textarea "x"
type textarea "Check filter, replace i"
type textarea "x"
type textarea "Check filter, replace if"
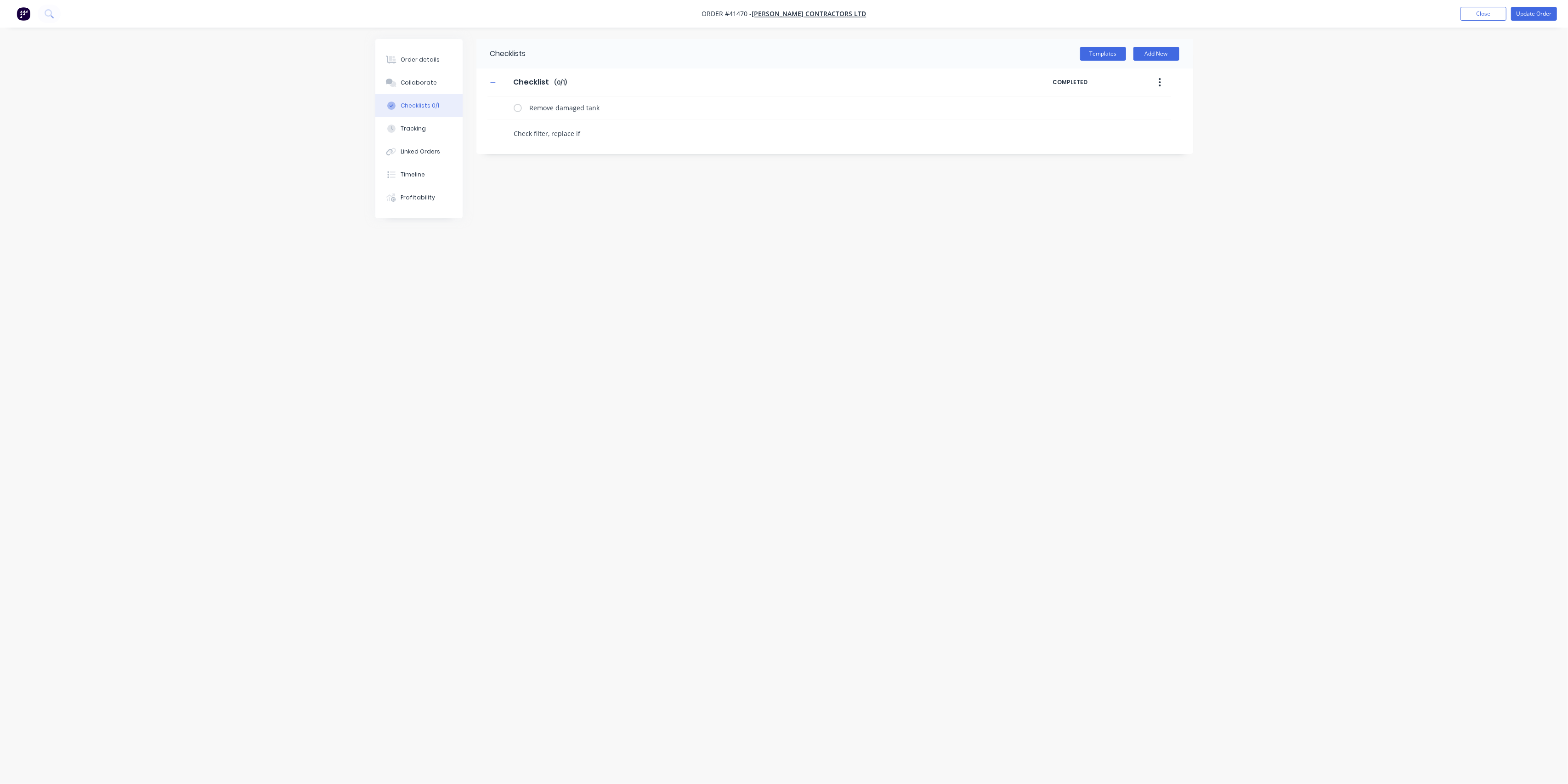
type textarea "x"
type textarea "Check filter, replace if"
type textarea "x"
type textarea "Check filter, replace if"
type textarea "x"
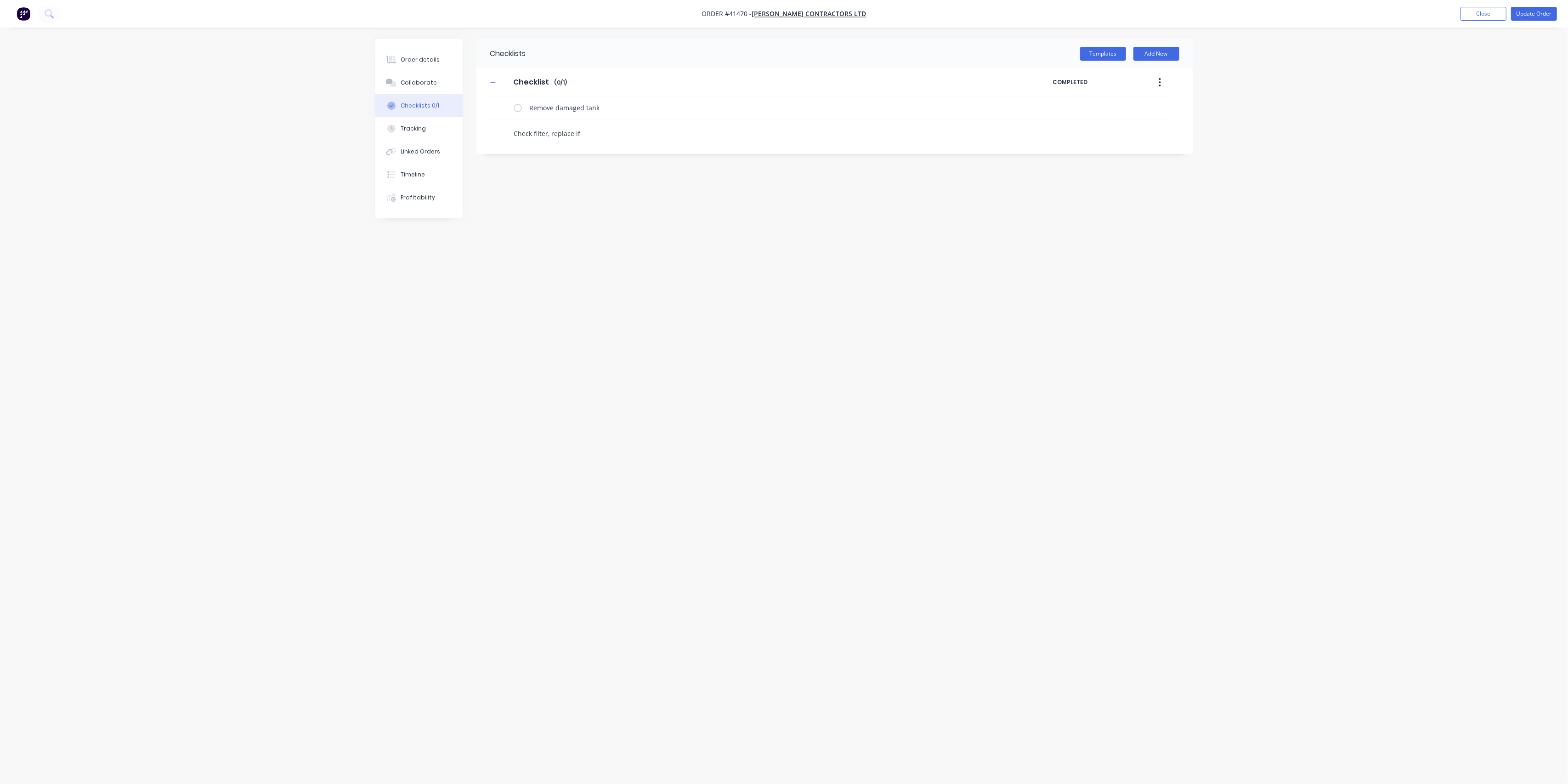
type textarea "Check filter, replace i"
type textarea "x"
type textarea "Check filter, replace"
type textarea "x"
type textarea "Check filter, replace"
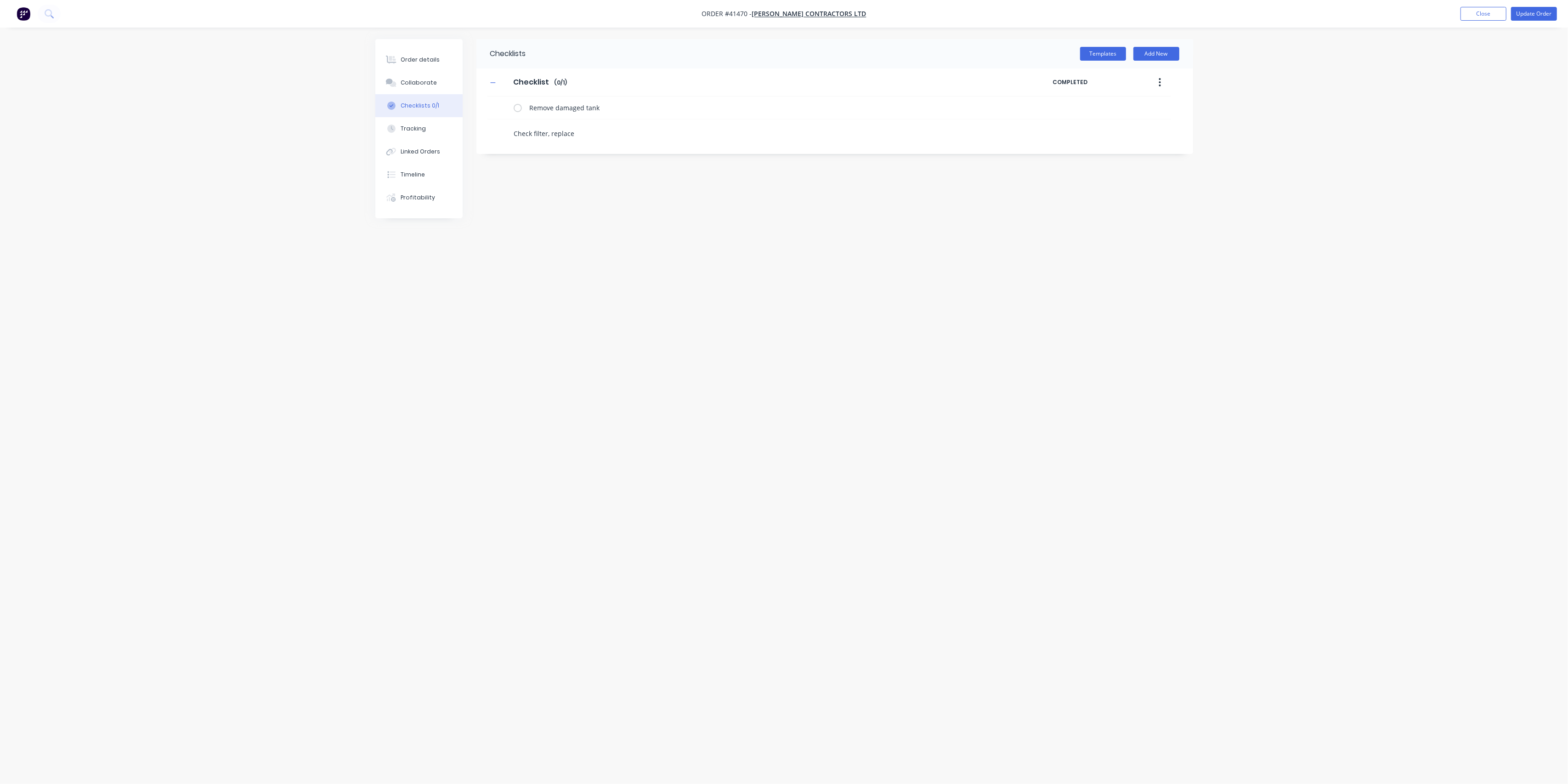
type textarea "x"
type textarea "Check filter, replac"
type textarea "x"
type textarea "Check filter, repla"
type textarea "x"
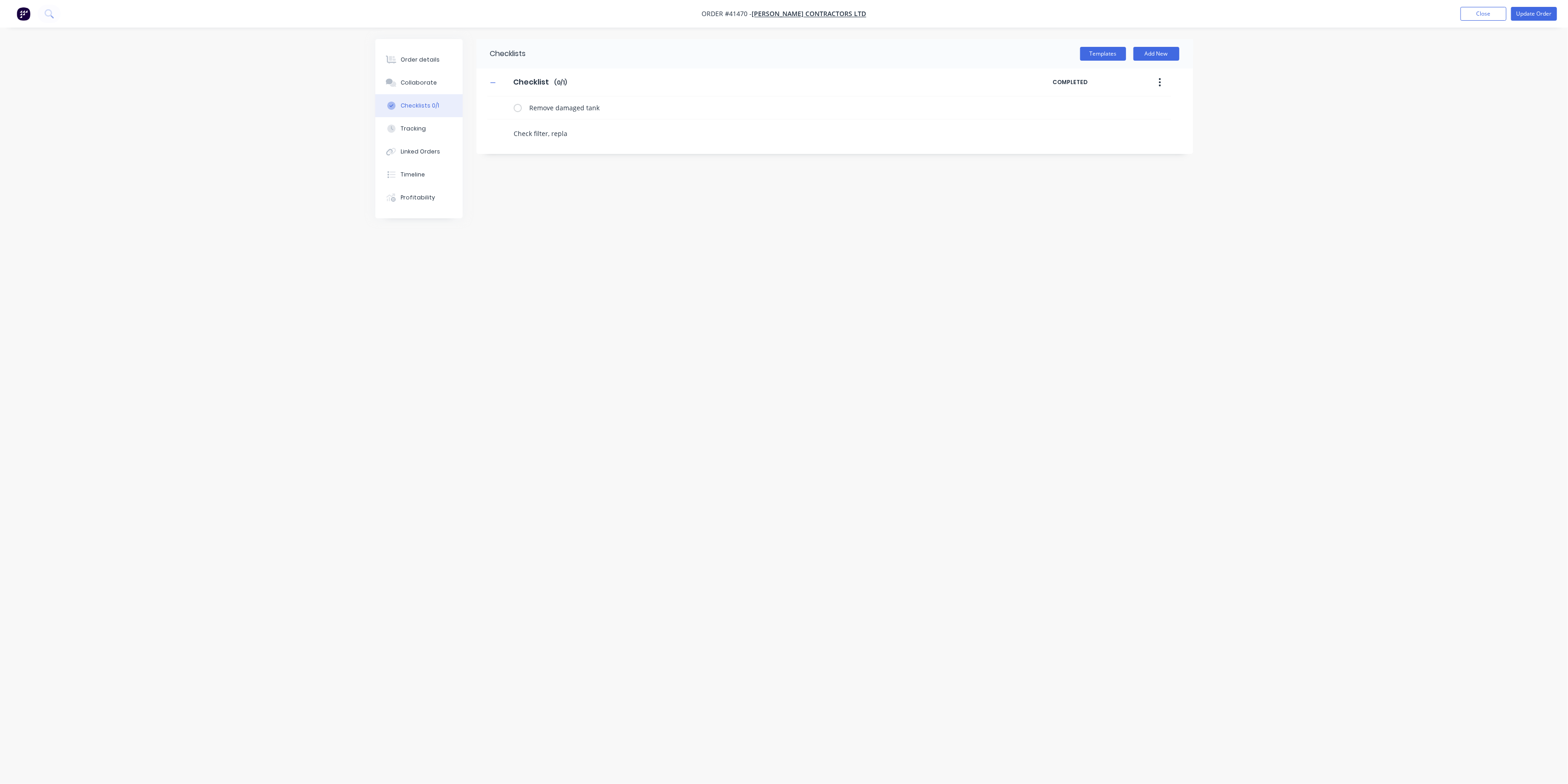
type textarea "Check filter, repl"
type textarea "x"
type textarea "Check filter, rep"
type textarea "x"
type textarea "Check filter, re"
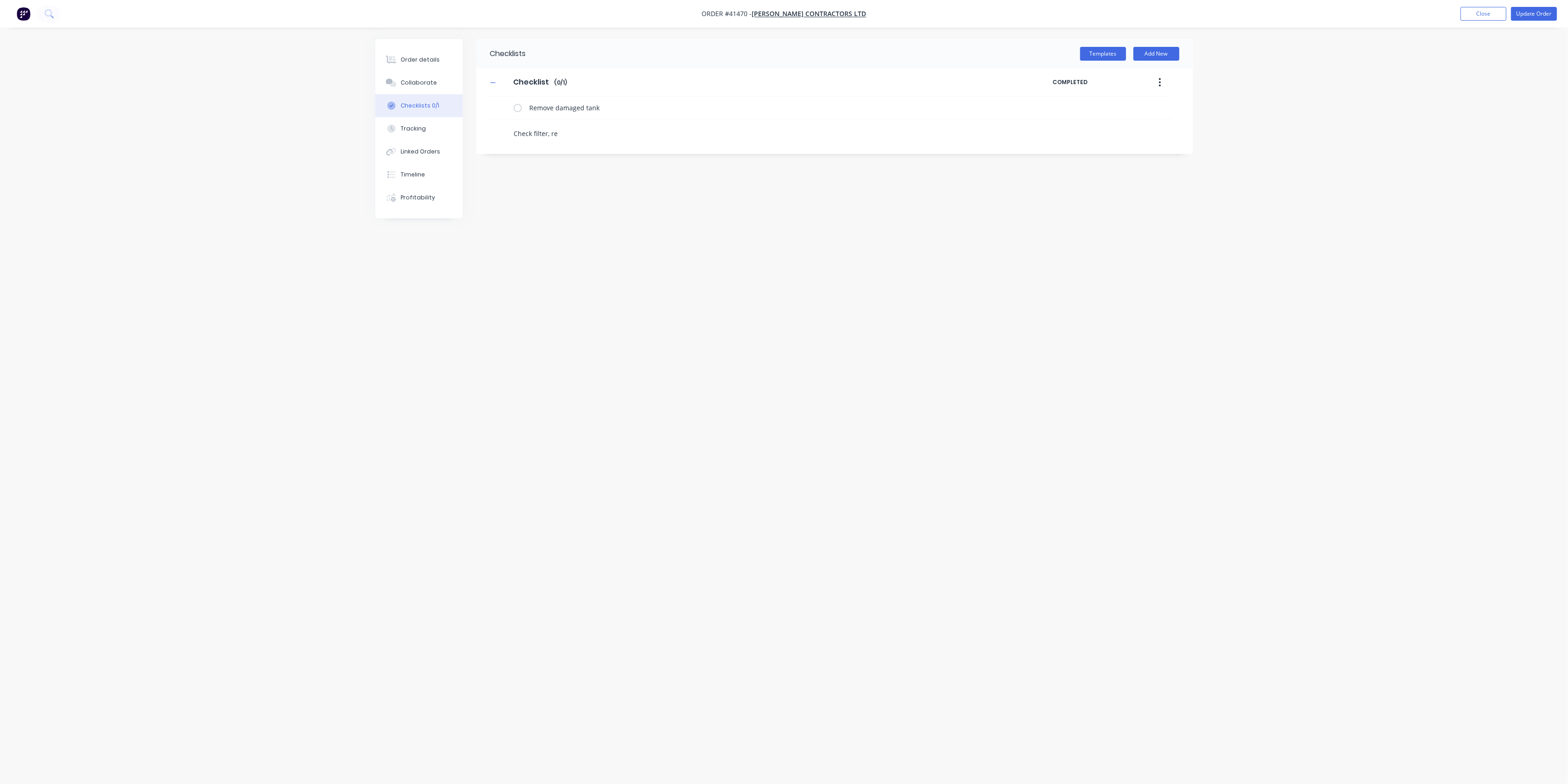
type textarea "x"
type textarea "Check filter, r"
type textarea "x"
type textarea "Check filter,"
type textarea "x"
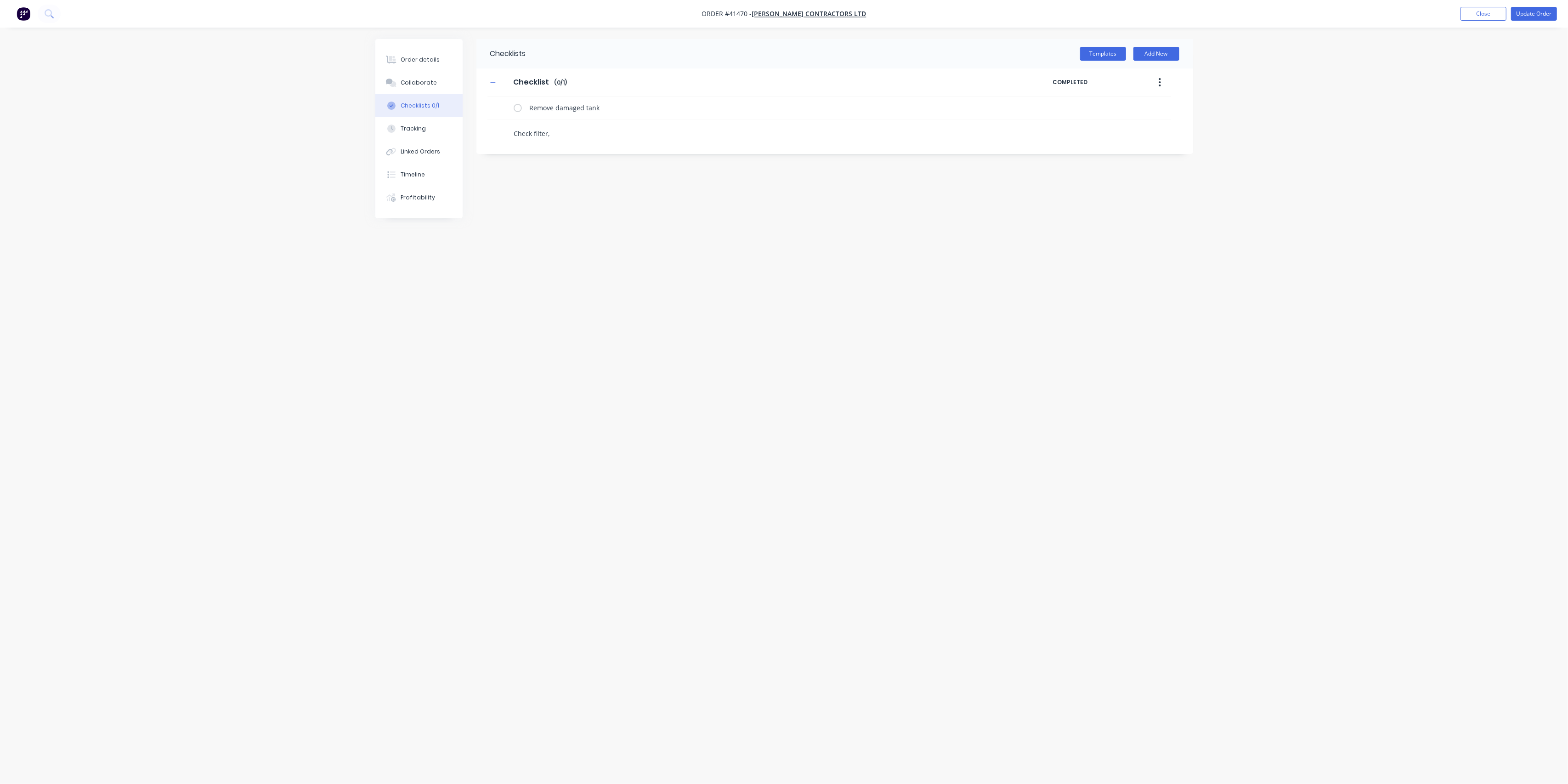
type textarea "Check filter, f"
type textarea "x"
type textarea "Check filter, fo"
type textarea "x"
type textarea "Check filter, for"
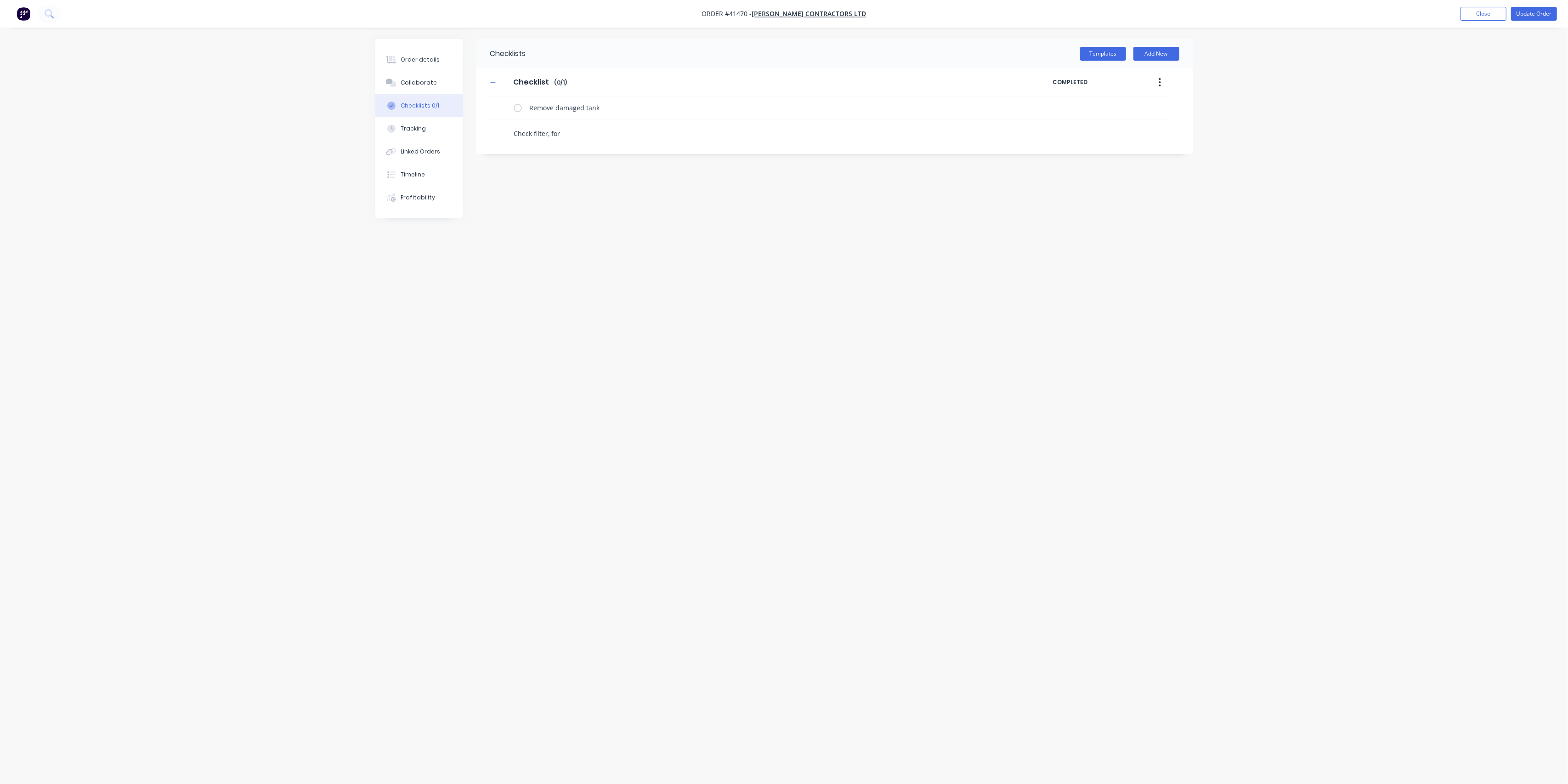
type textarea "x"
type textarea "Check filter, for"
type textarea "x"
type textarea "Check filter, for d"
type textarea "x"
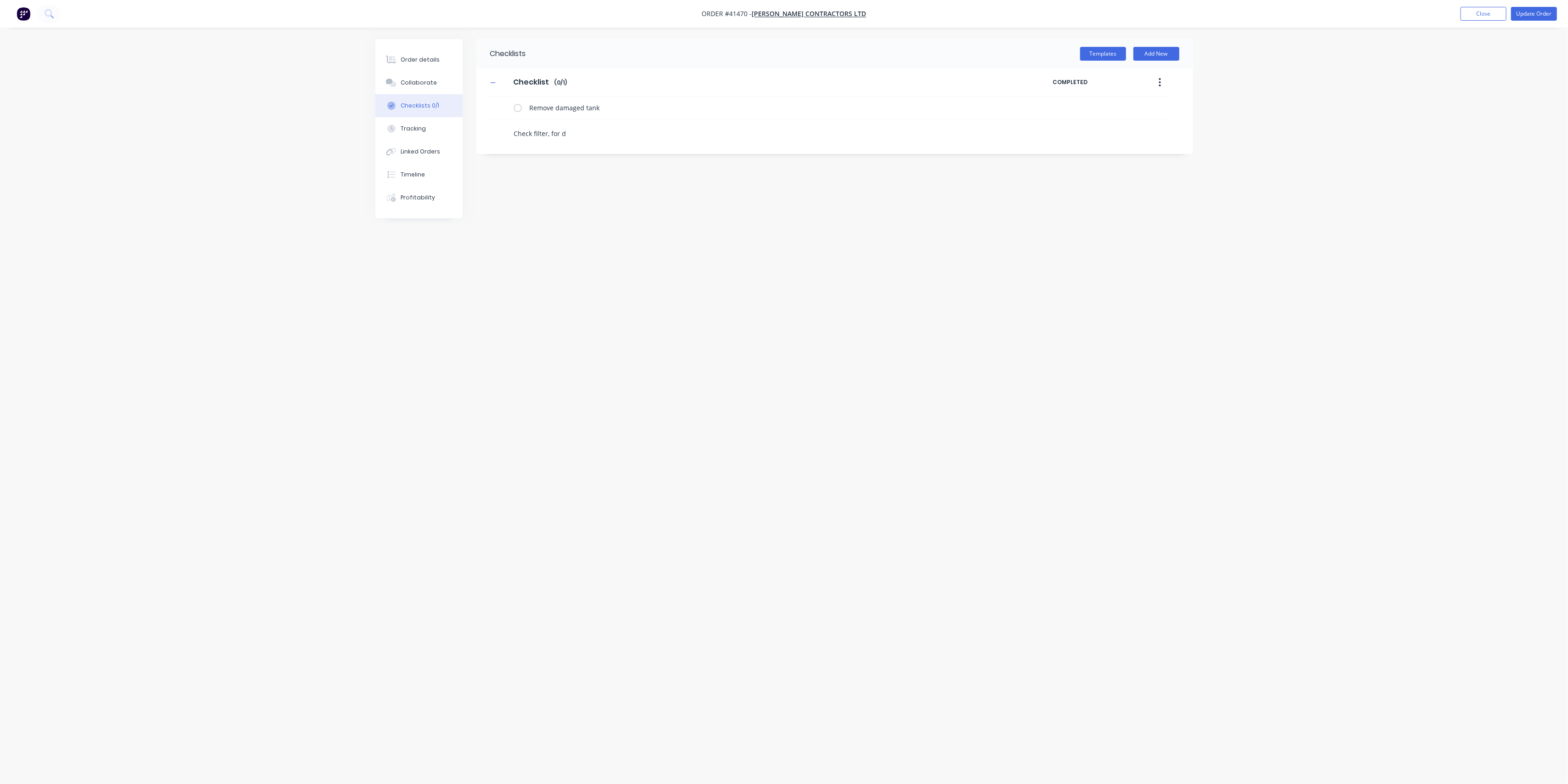
type textarea "Check filter, for da"
type textarea "x"
type textarea "Check filter, for dam"
type textarea "x"
type textarea "Check filter, for dama"
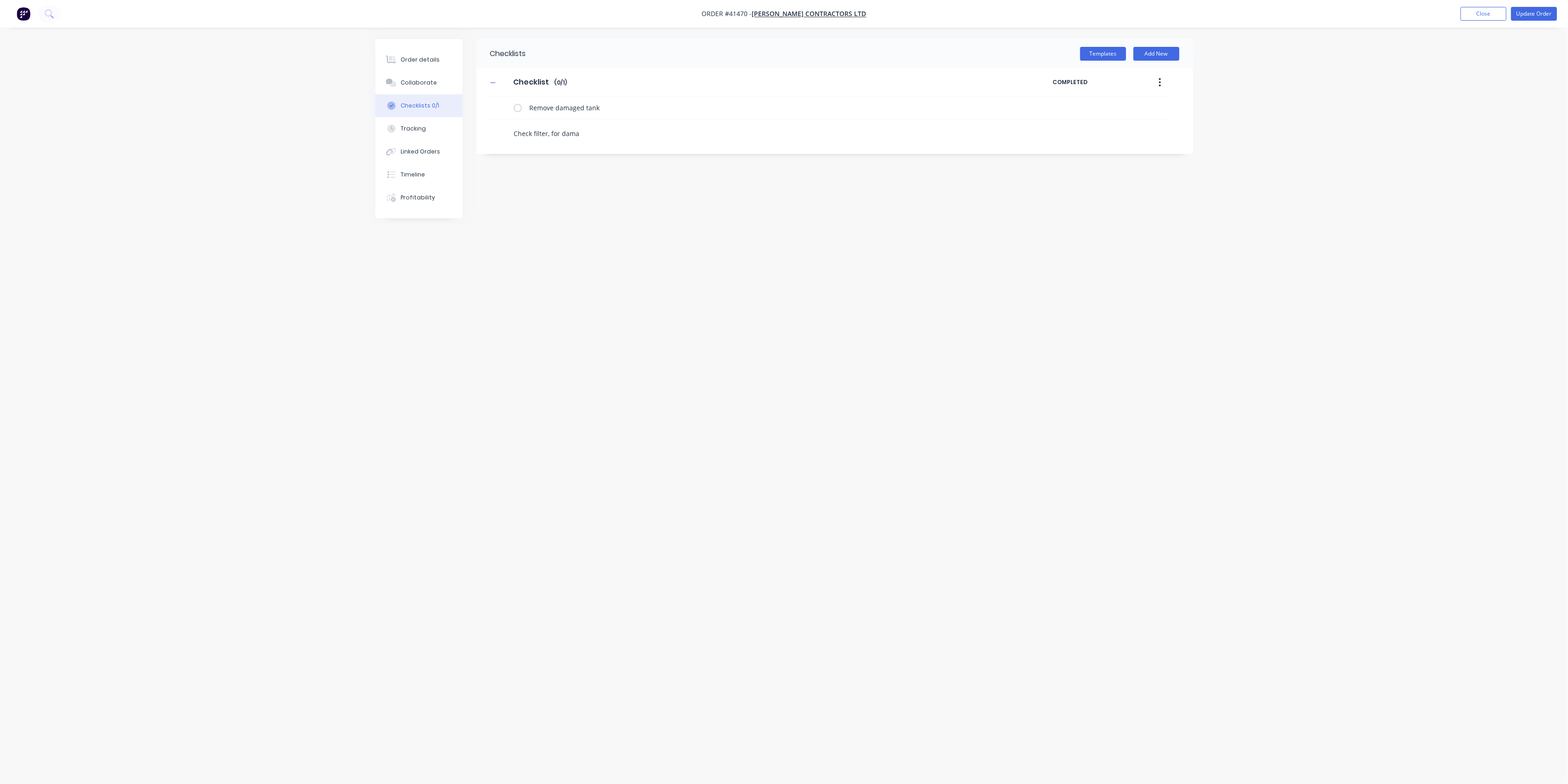
type textarea "x"
type textarea "Check filter, for damag"
type textarea "x"
type textarea "Check filter, for damage"
type textarea "x"
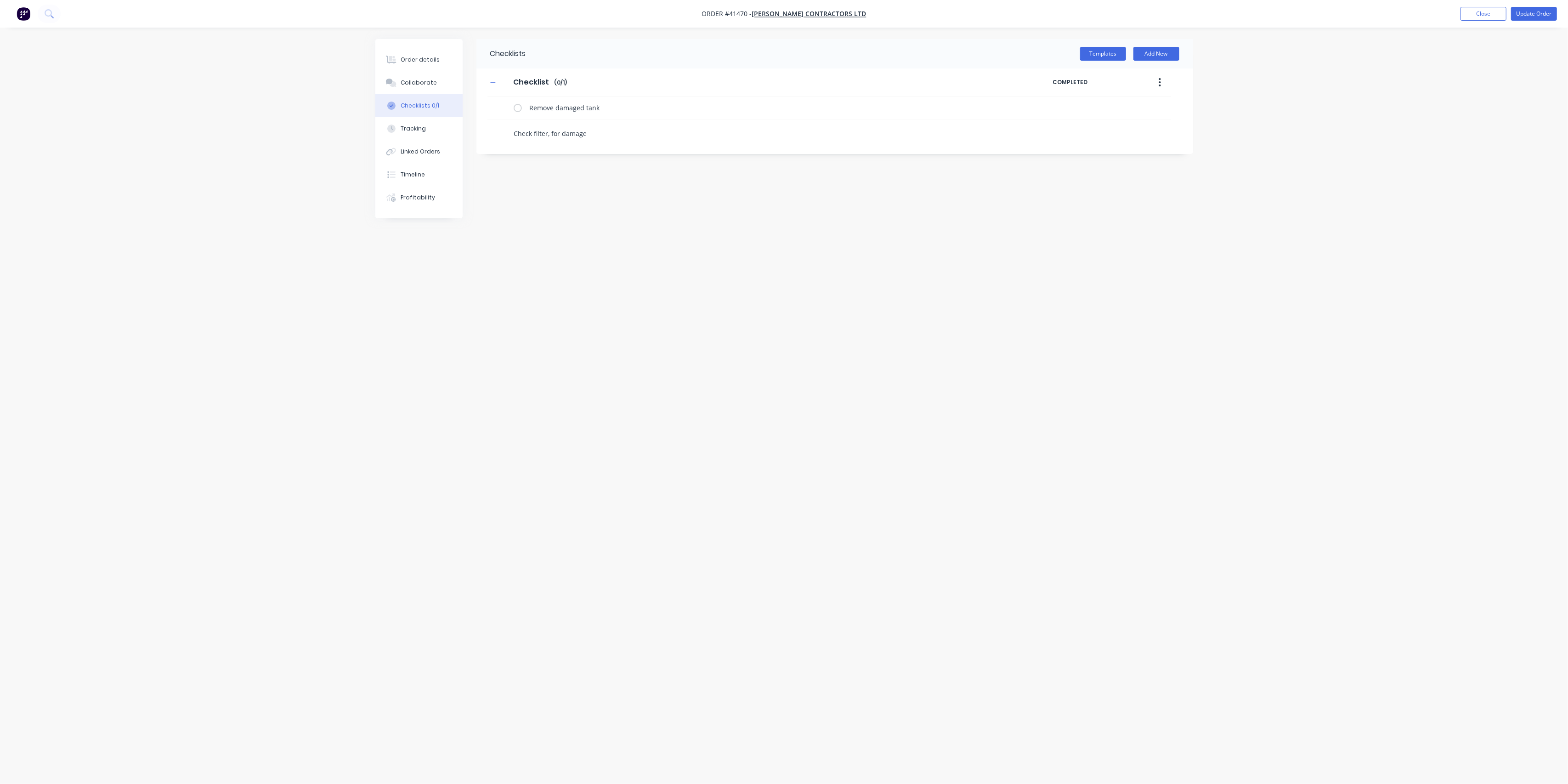
type textarea "Check filter, for damage,"
type textarea "x"
type textarea "Check filter, for damage,"
type textarea "x"
type textarea "Check filter, for damage, o"
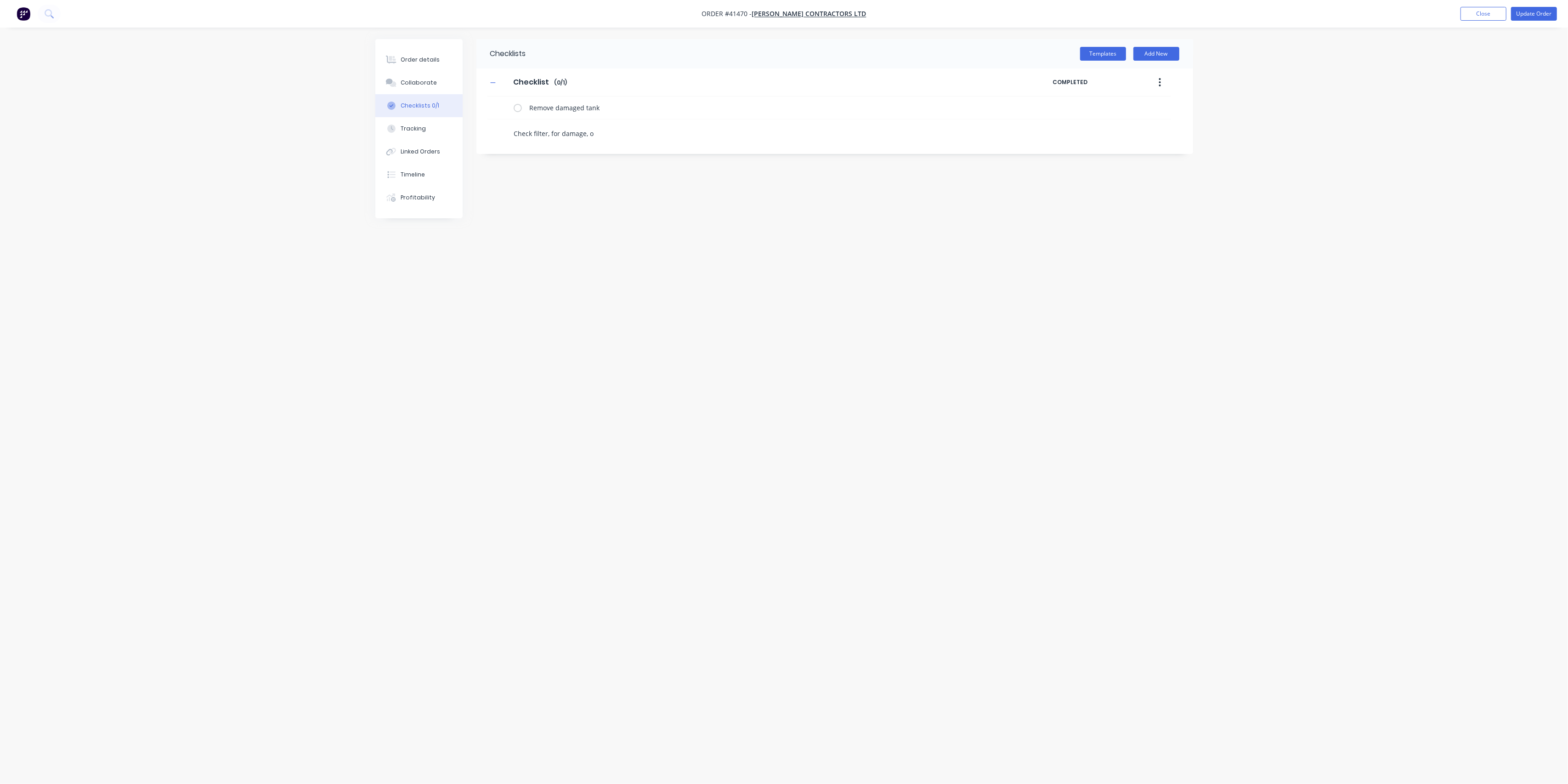
type textarea "x"
type textarea "Check filter, for damage, or"
type textarea "x"
type textarea "Check filter, for damage, ord"
type textarea "x"
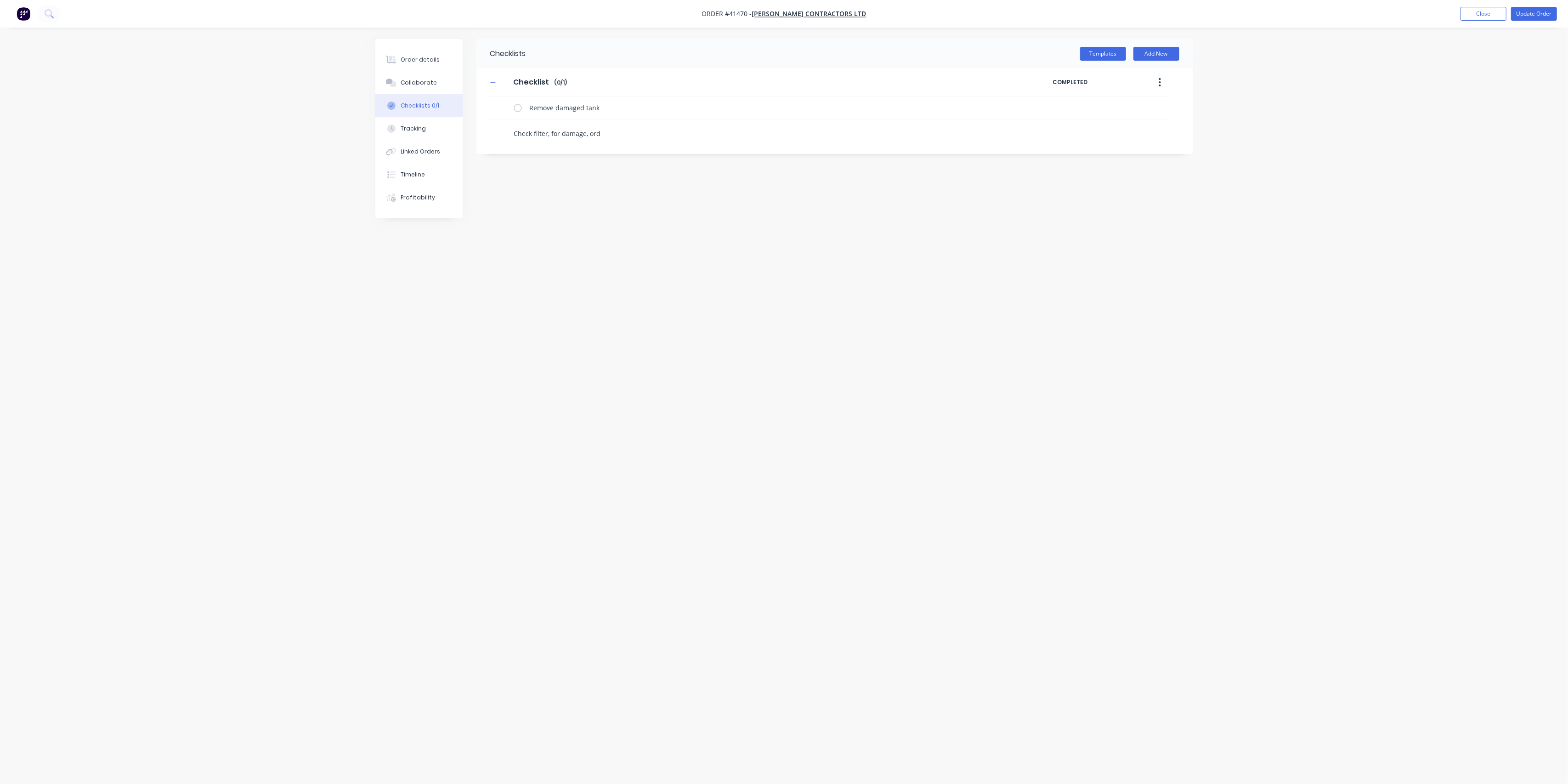
type textarea "Check filter, for damage, orde"
type textarea "x"
type textarea "Check filter, for damage, order"
type textarea "x"
type textarea "Check filter, for damage, order"
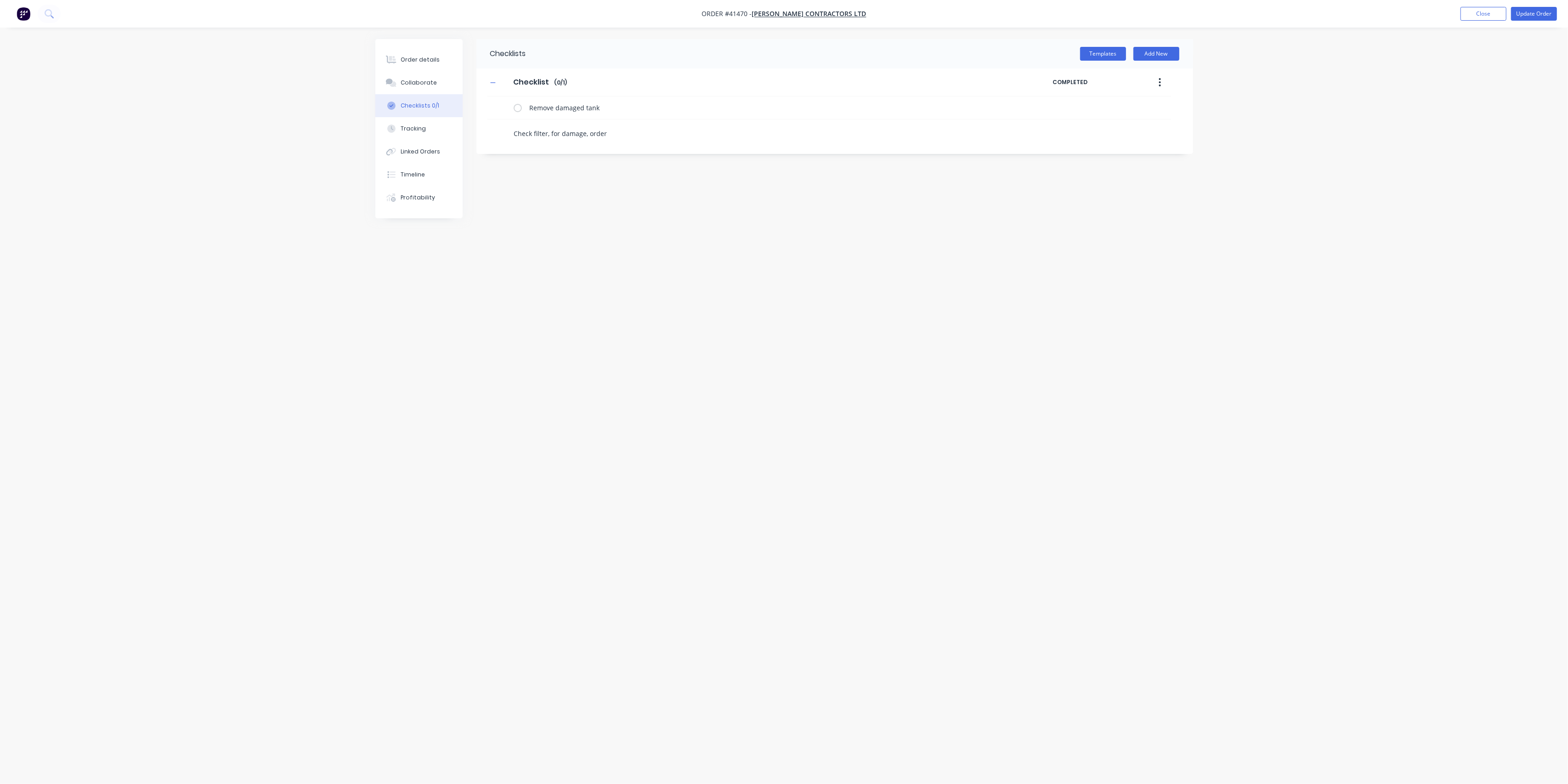
type textarea "x"
type textarea "Check filter, for damage, order n"
type textarea "x"
type textarea "Check filter, for damage, order ne"
type textarea "x"
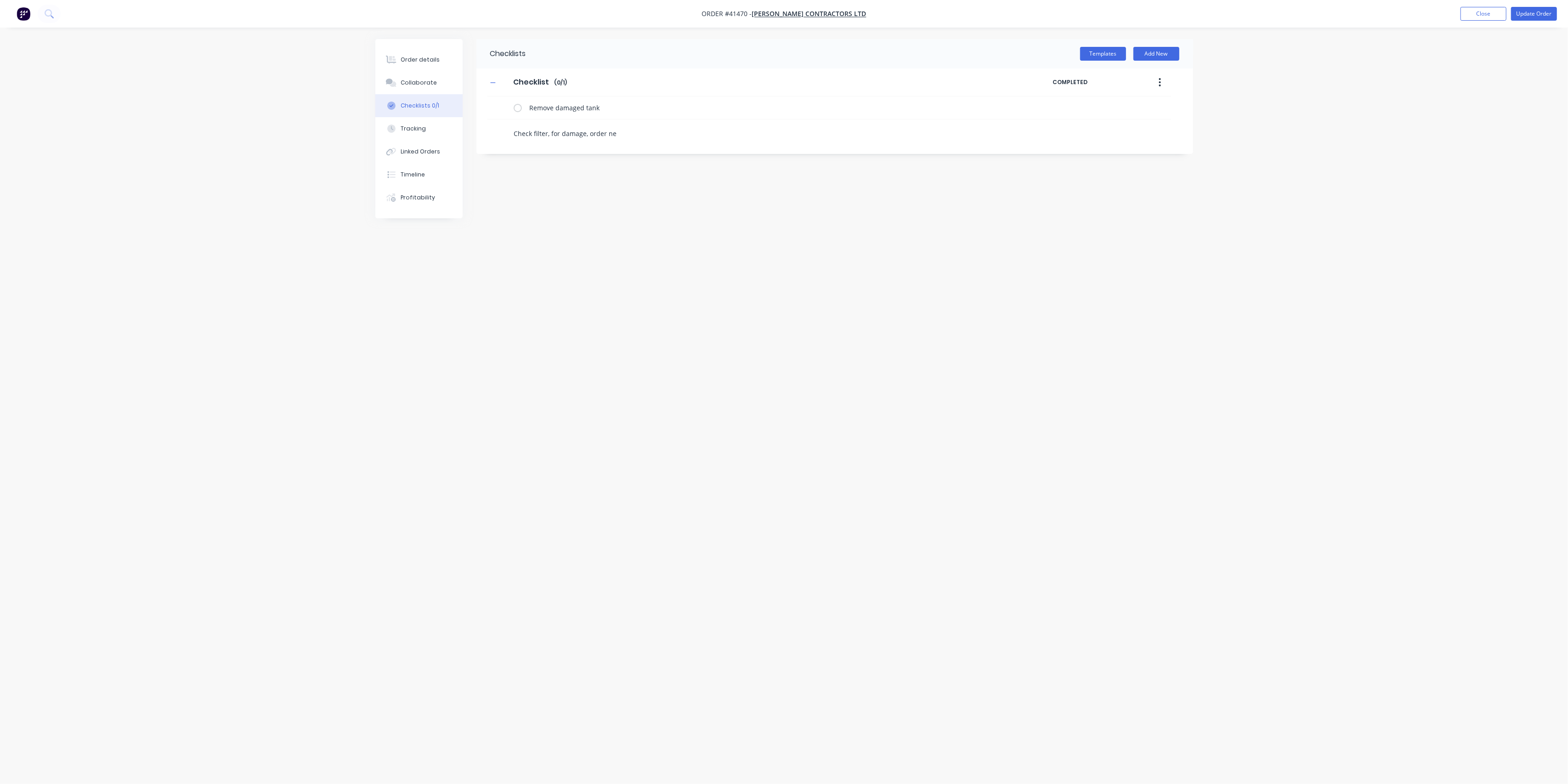
type textarea "Check filter, for damage, order new"
type textarea "x"
type textarea "Check filter, for damage, order new"
type textarea "x"
type textarea "Check filter, for damage, order new o"
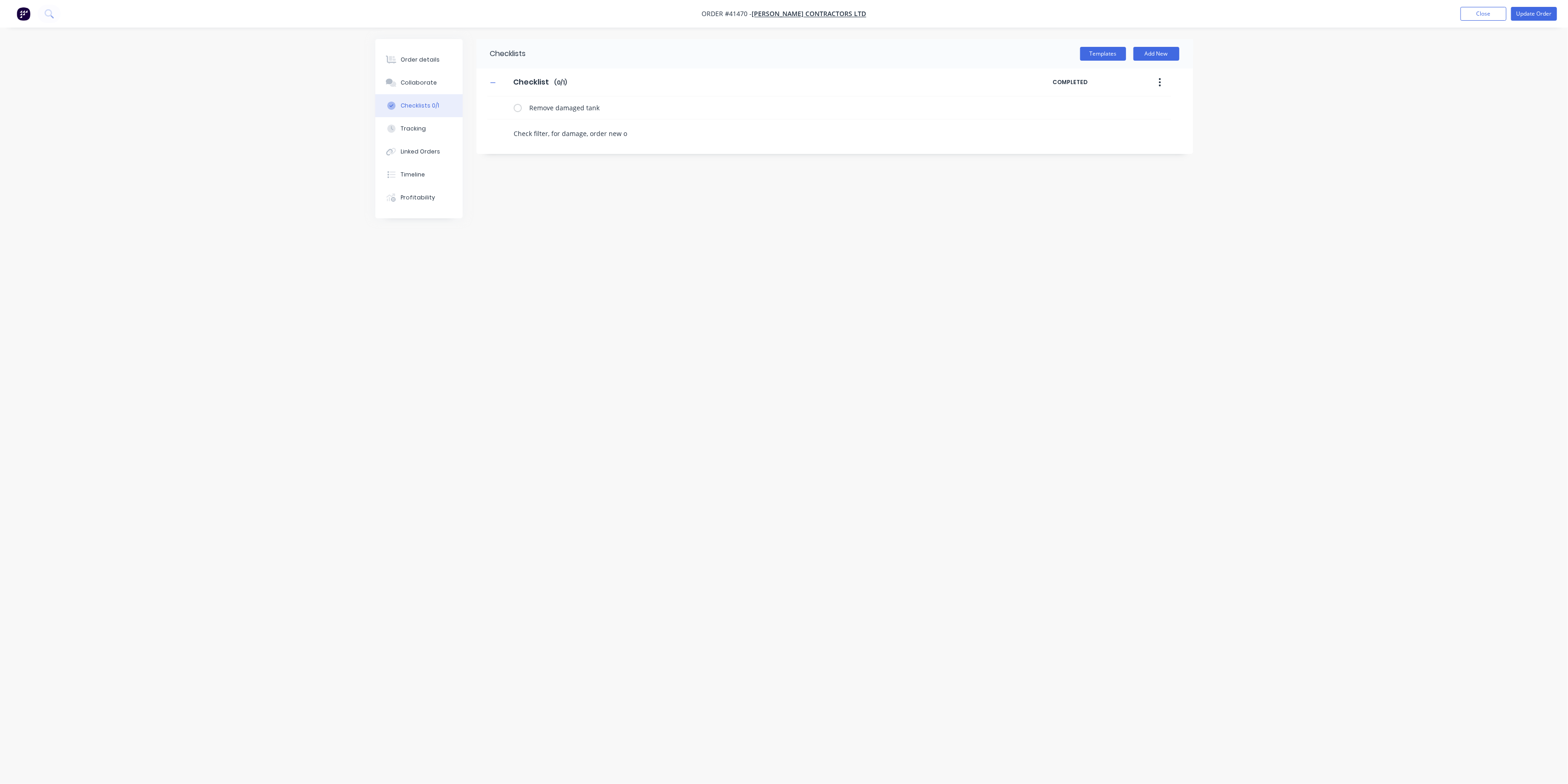
type textarea "x"
type textarea "Check filter, for damage, order new on"
type textarea "x"
type textarea "Check filter, for damage, order new one"
type textarea "x"
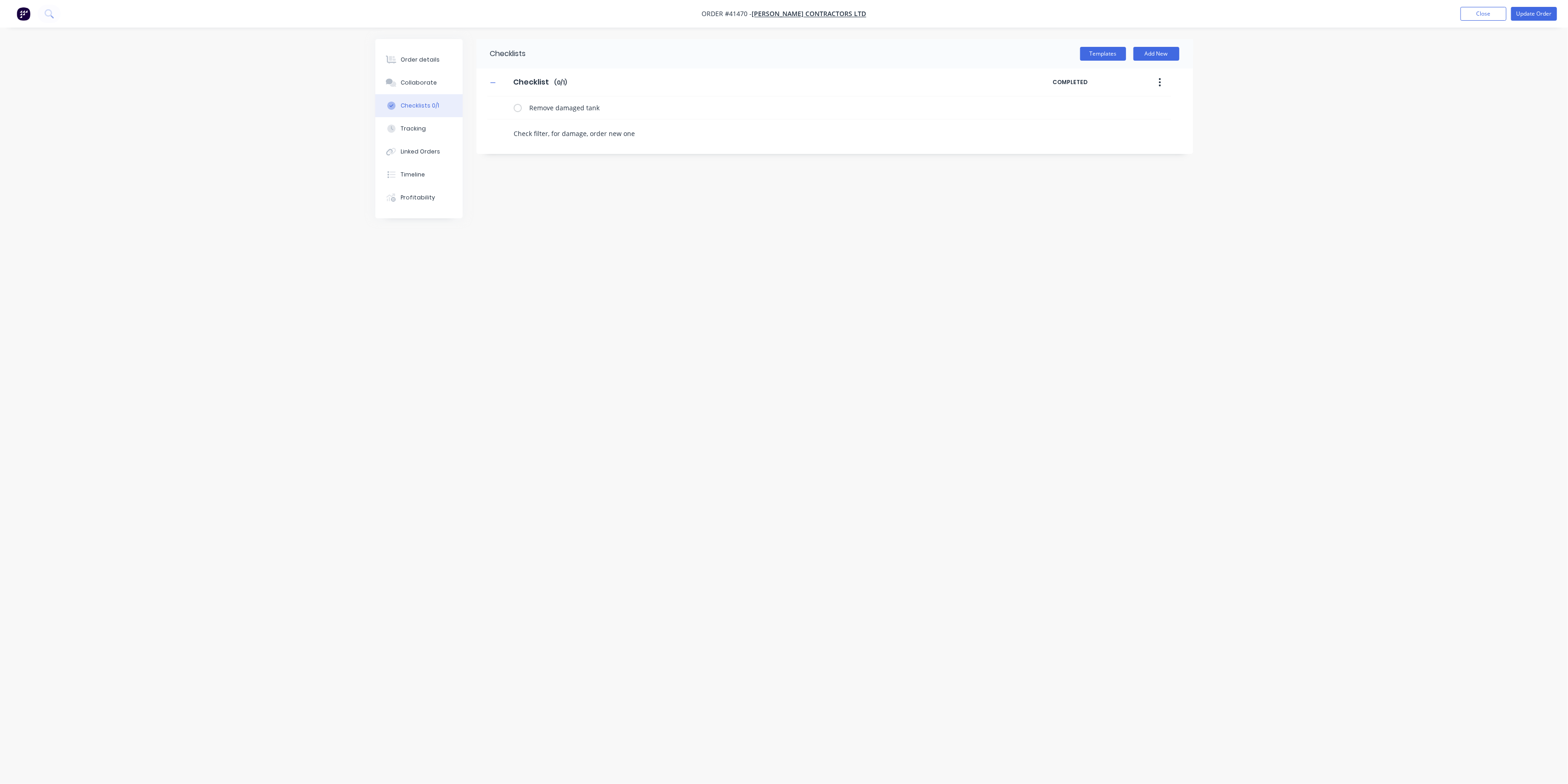
type textarea "Check filter, for damage, order new one"
type textarea "x"
type textarea "Check filter, for damage, order new one i"
type textarea "x"
type textarea "Check filter, for damage, order new one if"
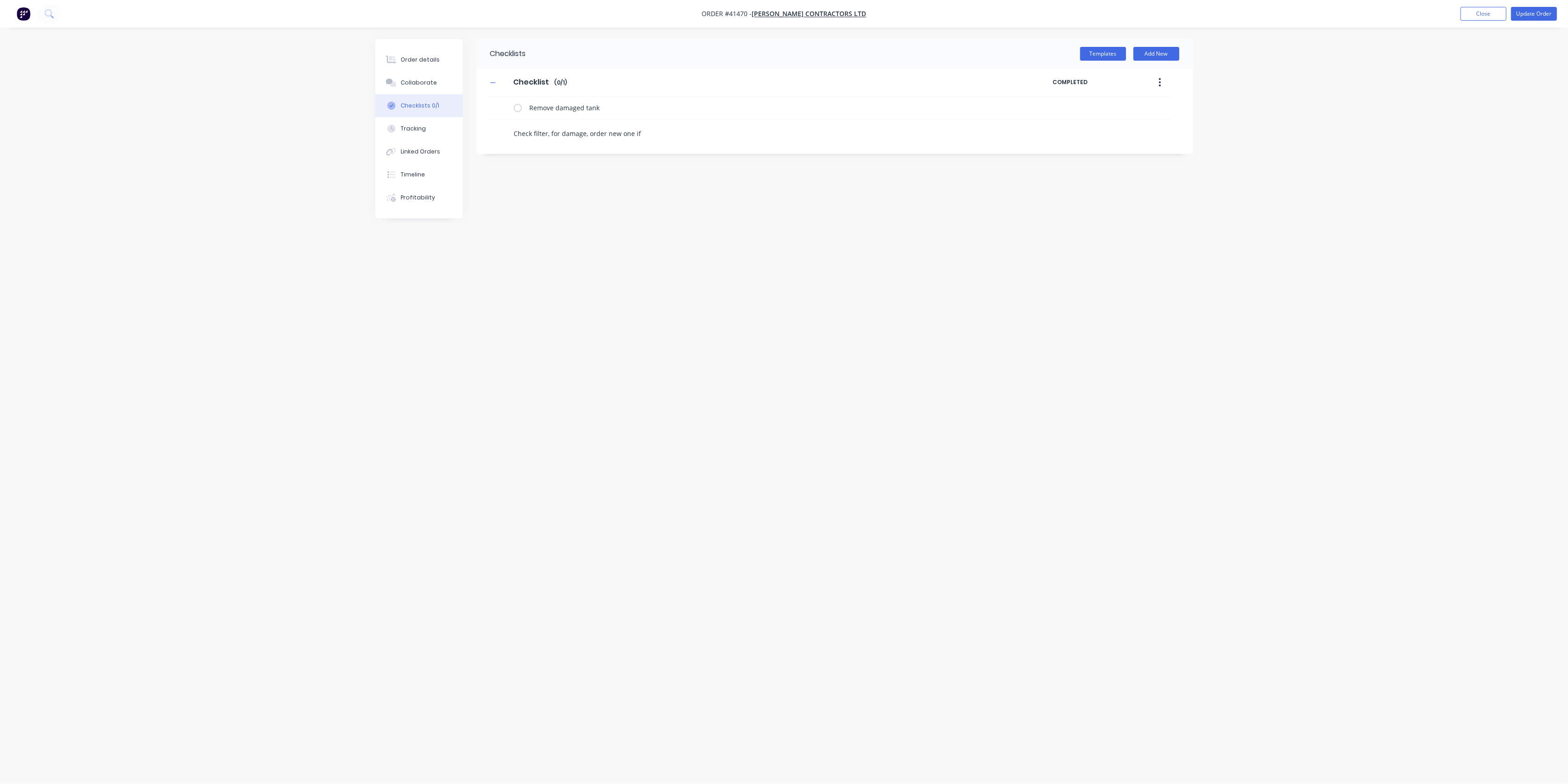
type textarea "x"
type textarea "Check filter, for damage, order new one if"
type textarea "x"
type textarea "Check filter, for damage, order new one if i"
type textarea "x"
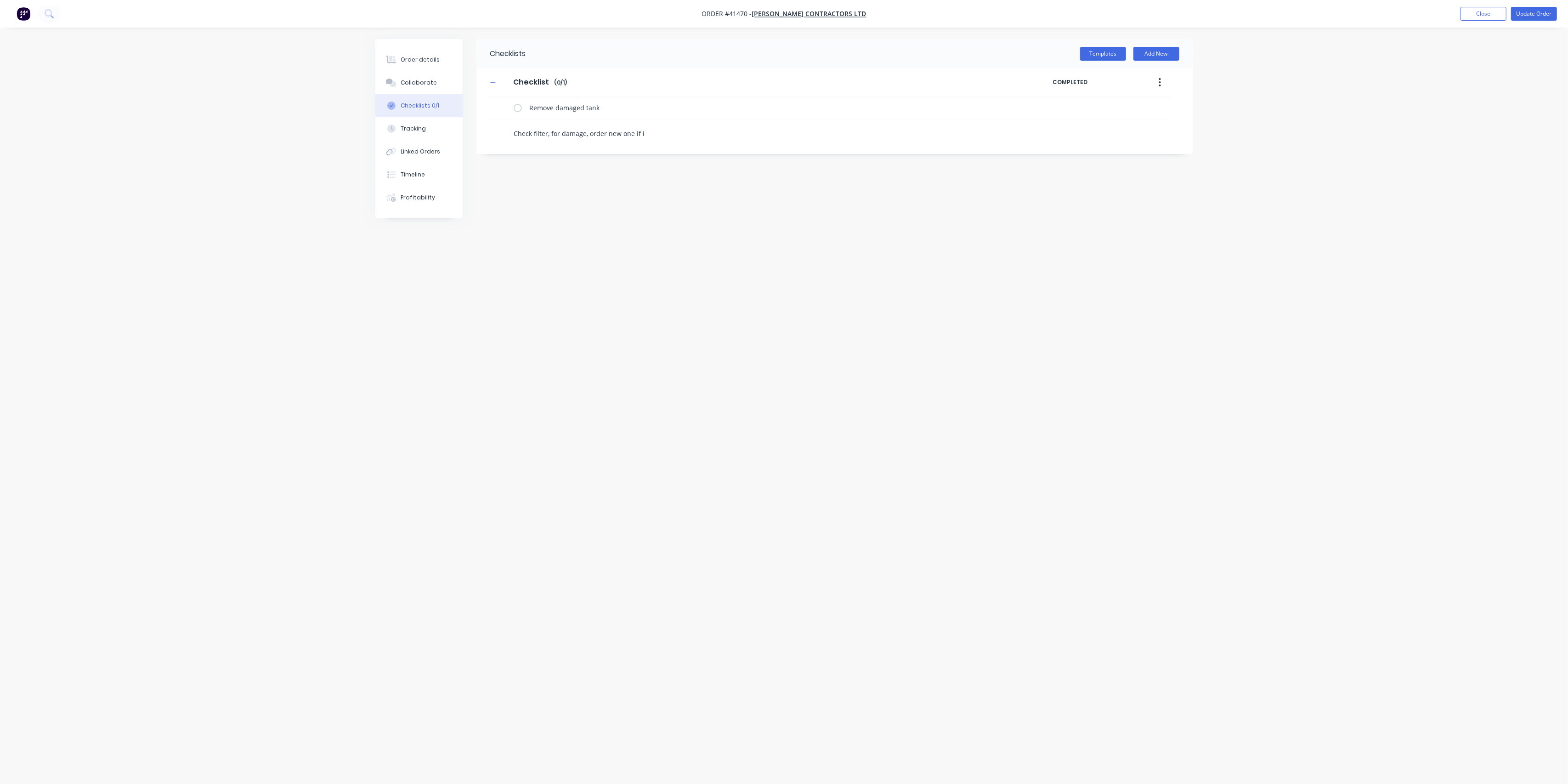
type textarea "Check filter, for damage, order new one if it"
type textarea "x"
type textarea "Check filter, for damage, order new one if it"
type textarea "x"
type textarea "Check filter, for damage, order new one if it i"
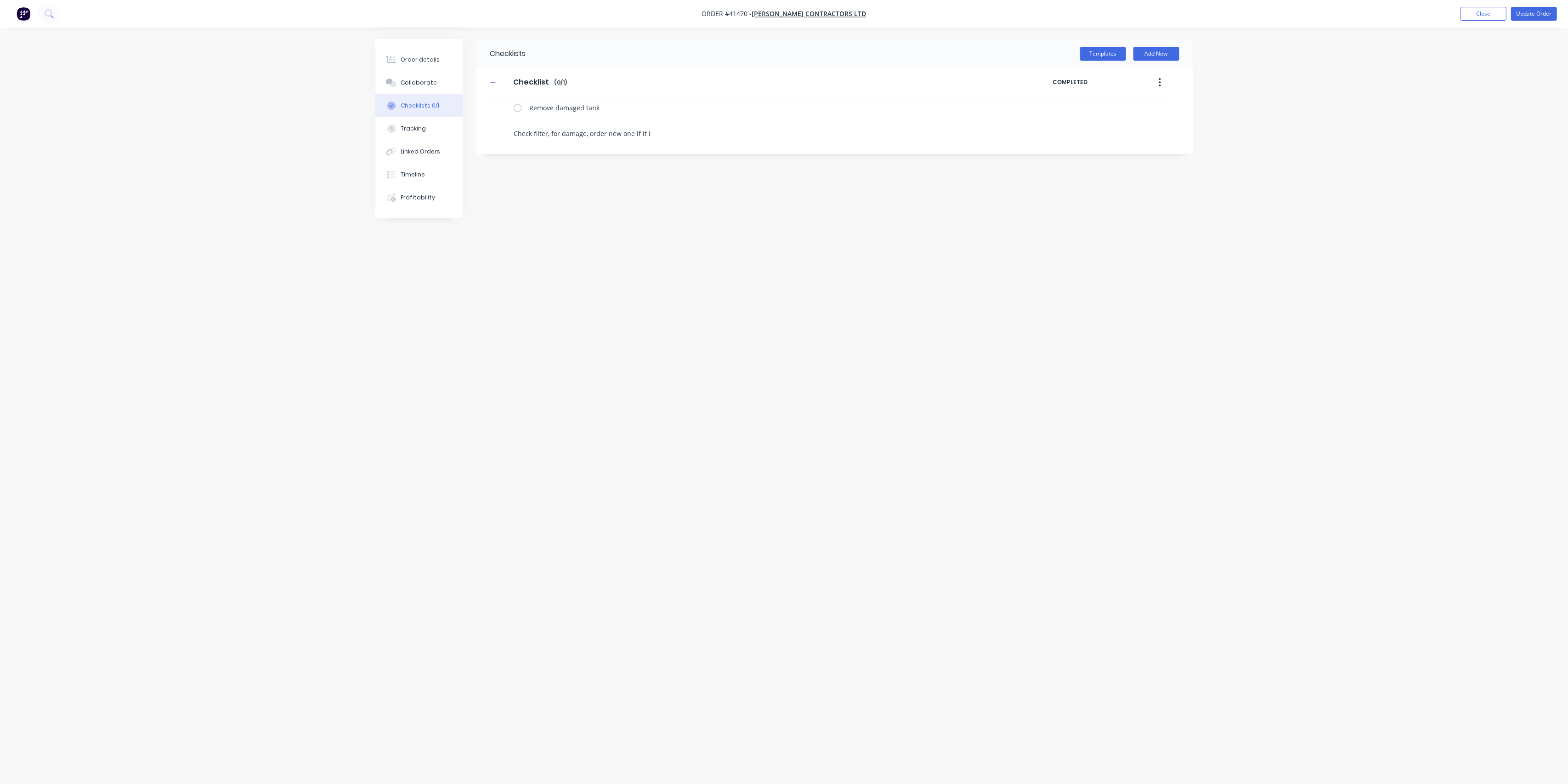
type textarea "x"
type textarea "Check filter, for damage, order new one if it is"
type textarea "x"
type textarea "Check filter, for damage, order new one if it is"
type textarea "x"
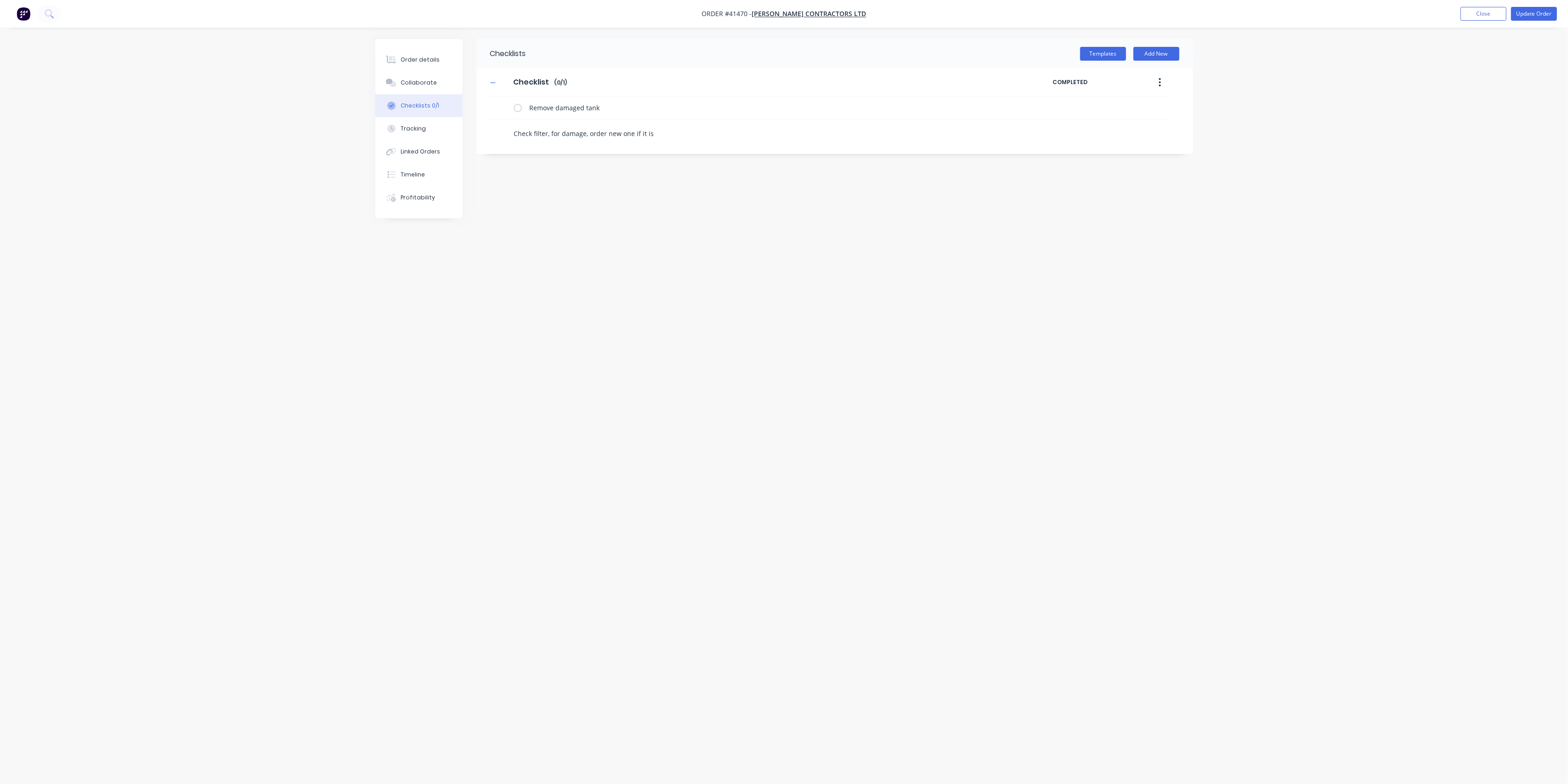
type textarea "Check filter, for damage, order new one if it is n"
type textarea "x"
type textarea "Check filter, for damage, order new one if it is no"
type textarea "x"
click at [415, 84] on div "Collaborate" at bounding box center [419, 83] width 37 height 8
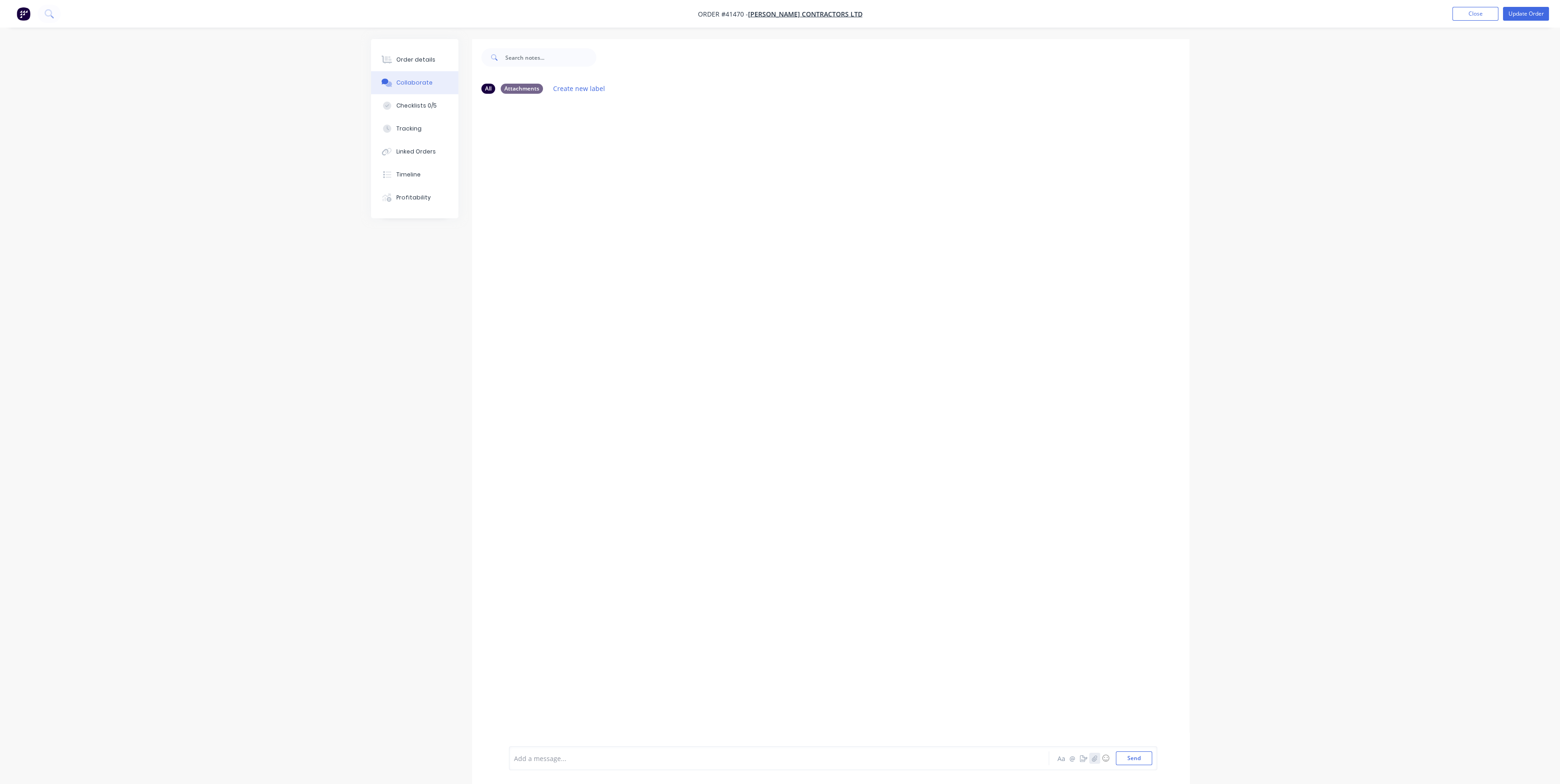
click at [1094, 759] on icon "button" at bounding box center [1094, 758] width 6 height 6
click at [550, 705] on icon at bounding box center [551, 708] width 8 height 8
click at [1094, 761] on icon "button" at bounding box center [1094, 758] width 5 height 6
click at [1140, 763] on button "Send" at bounding box center [1133, 758] width 37 height 14
drag, startPoint x: 747, startPoint y: 400, endPoint x: 596, endPoint y: 273, distance: 197.3
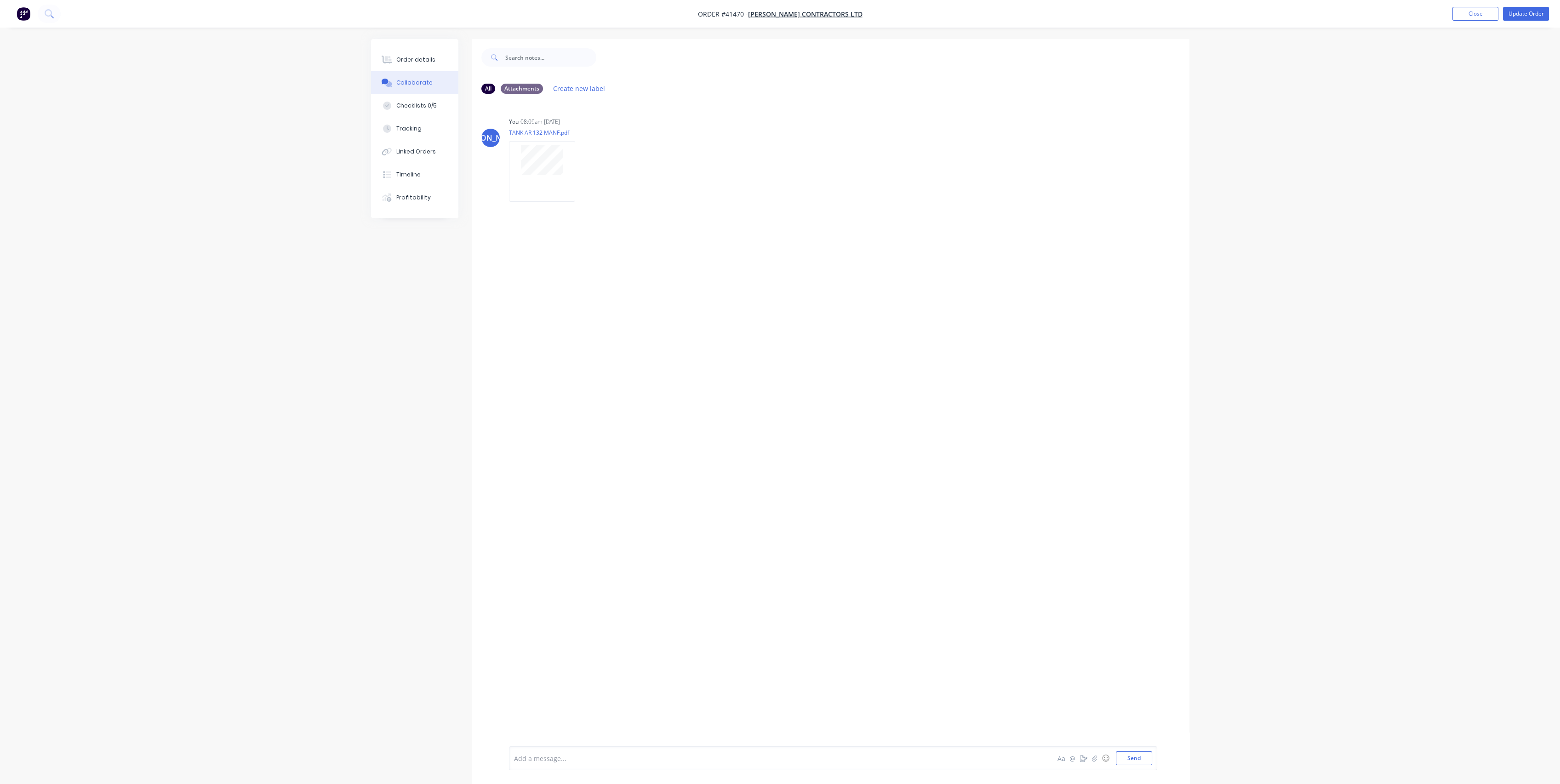
click at [744, 399] on div "JO You 08:09am [DATE] TANK AR 132 MANF.pdf Labels Download Delete" at bounding box center [830, 424] width 717 height 645
click at [1524, 14] on button "Update Order" at bounding box center [1525, 14] width 46 height 14
click at [321, 547] on div "Order details Collaborate Checklists 0/5 Tracking Linked Orders Timeline Profit…" at bounding box center [780, 399] width 1560 height 798
